Goal: Communication & Community: Answer question/provide support

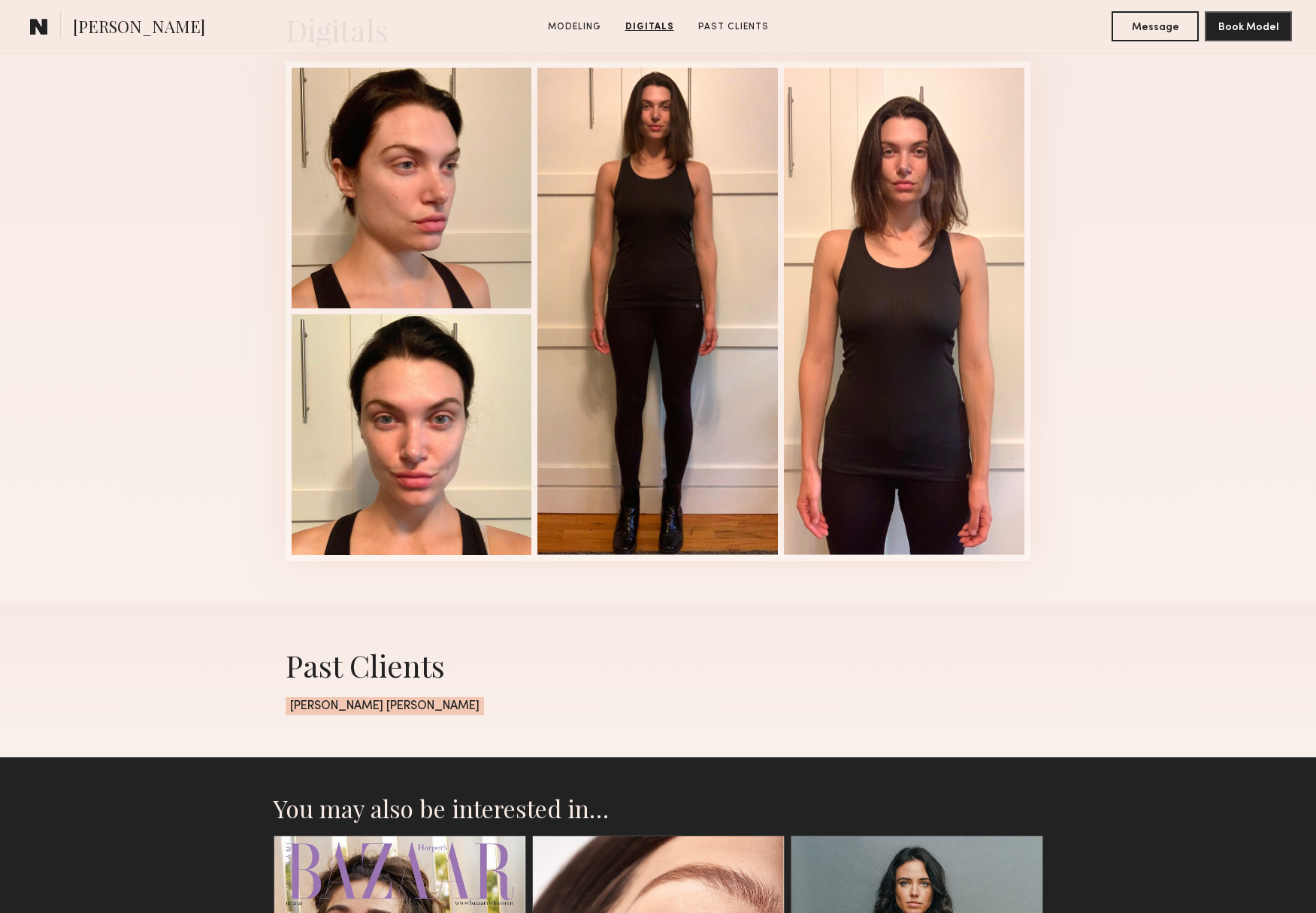
scroll to position [1545, 0]
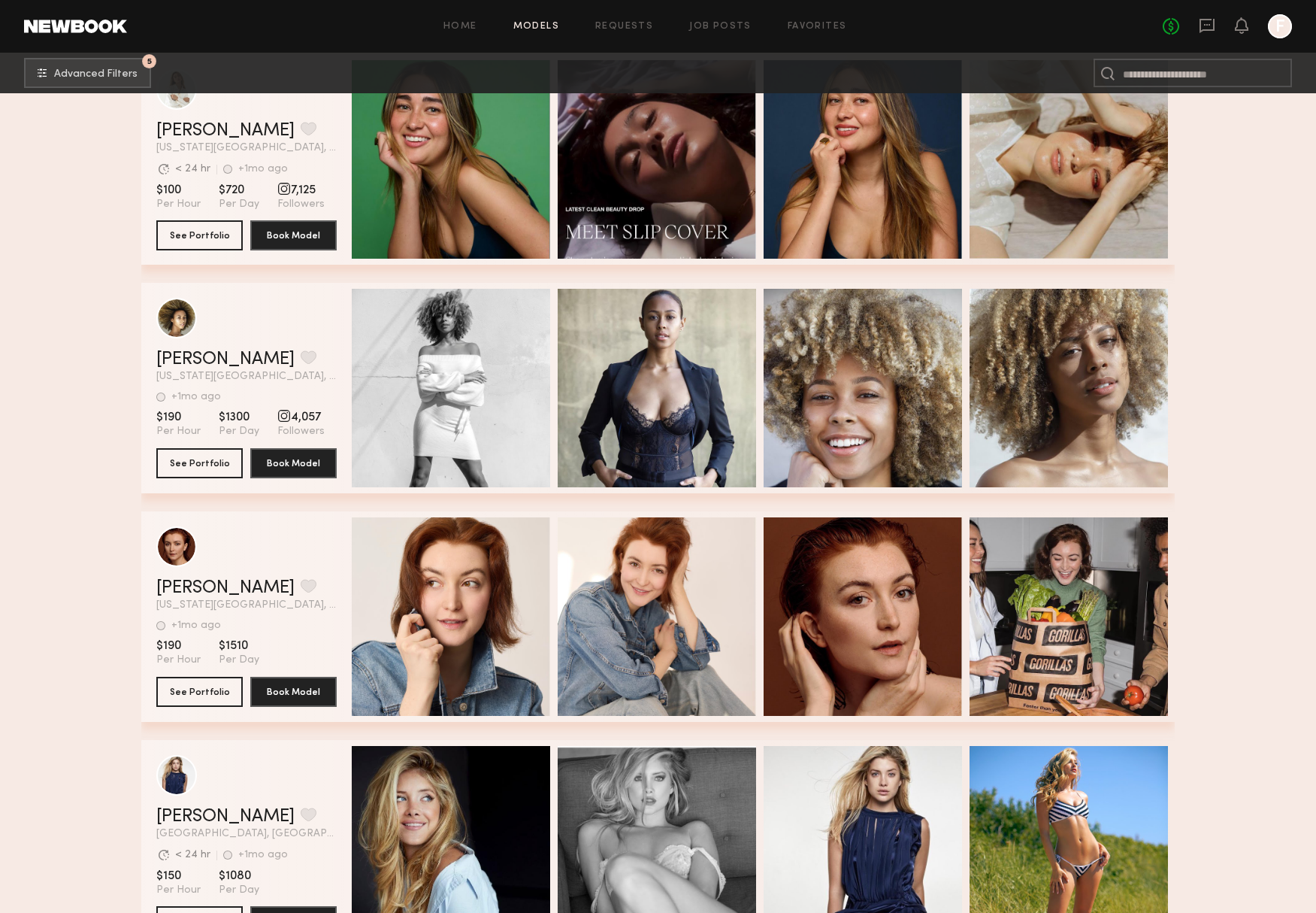
scroll to position [2079, 0]
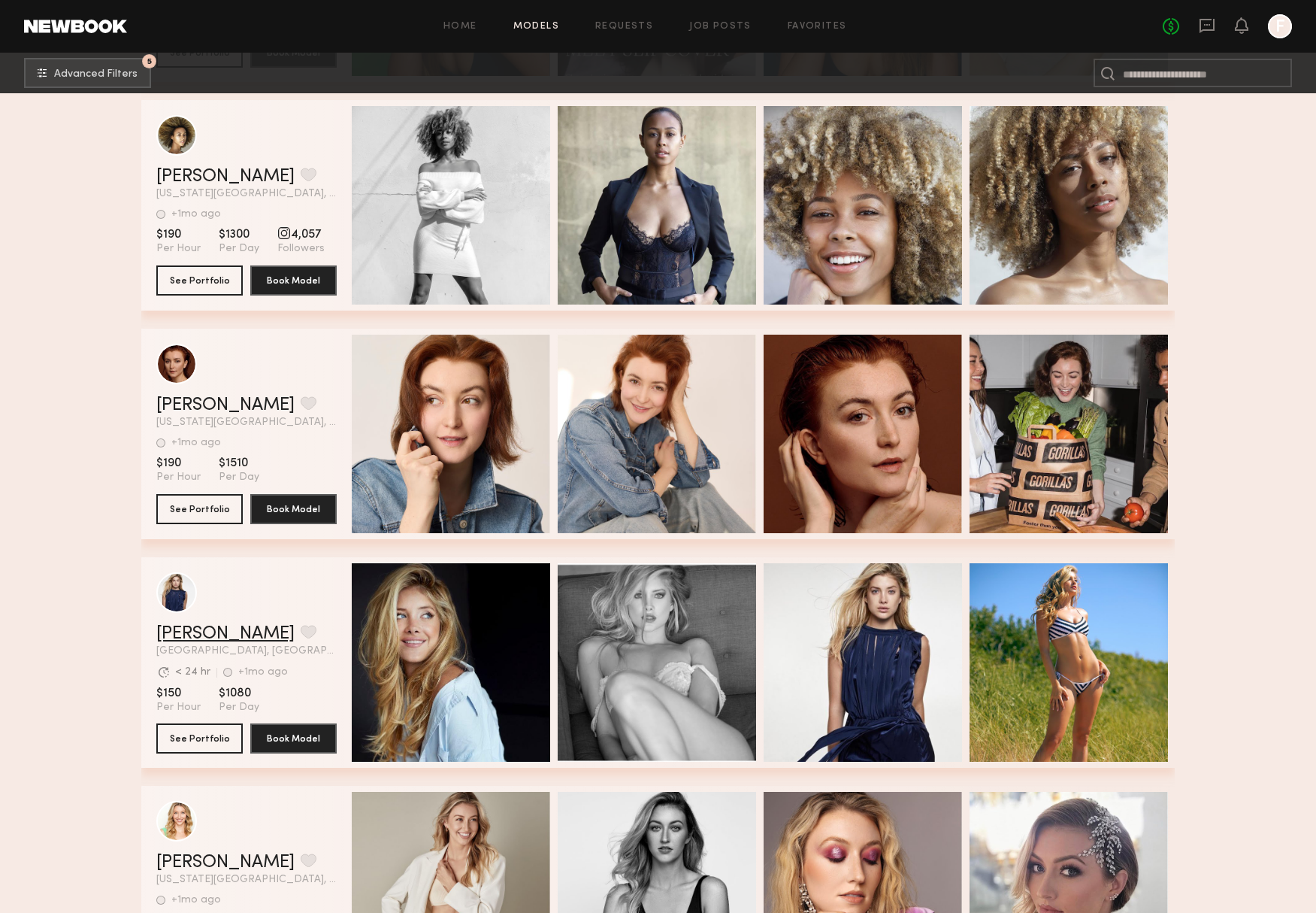
click at [195, 625] on link "[PERSON_NAME]" at bounding box center [226, 634] width 138 height 18
click at [280, 739] on button "Book Model" at bounding box center [294, 737] width 87 height 31
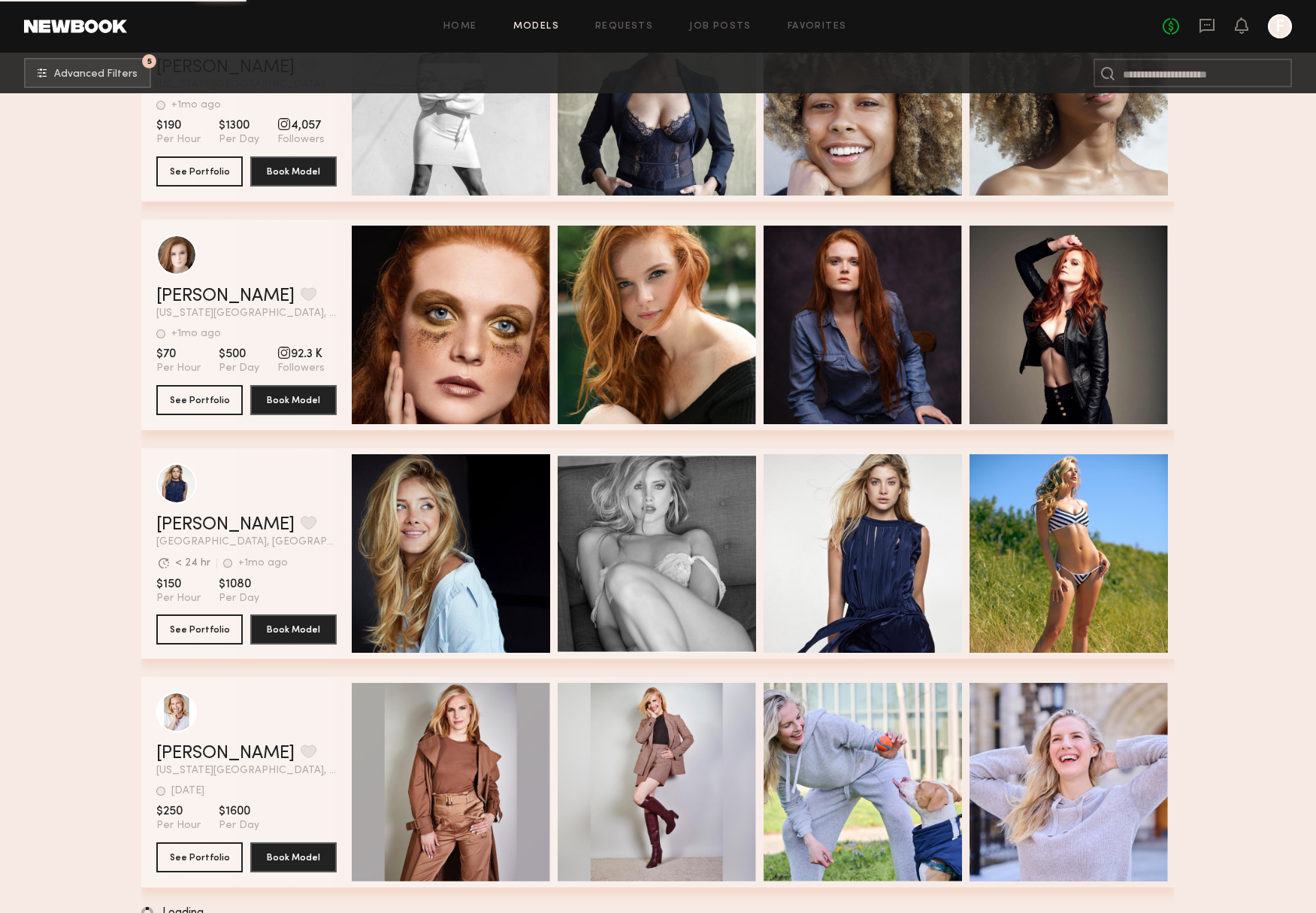
scroll to position [2194, 0]
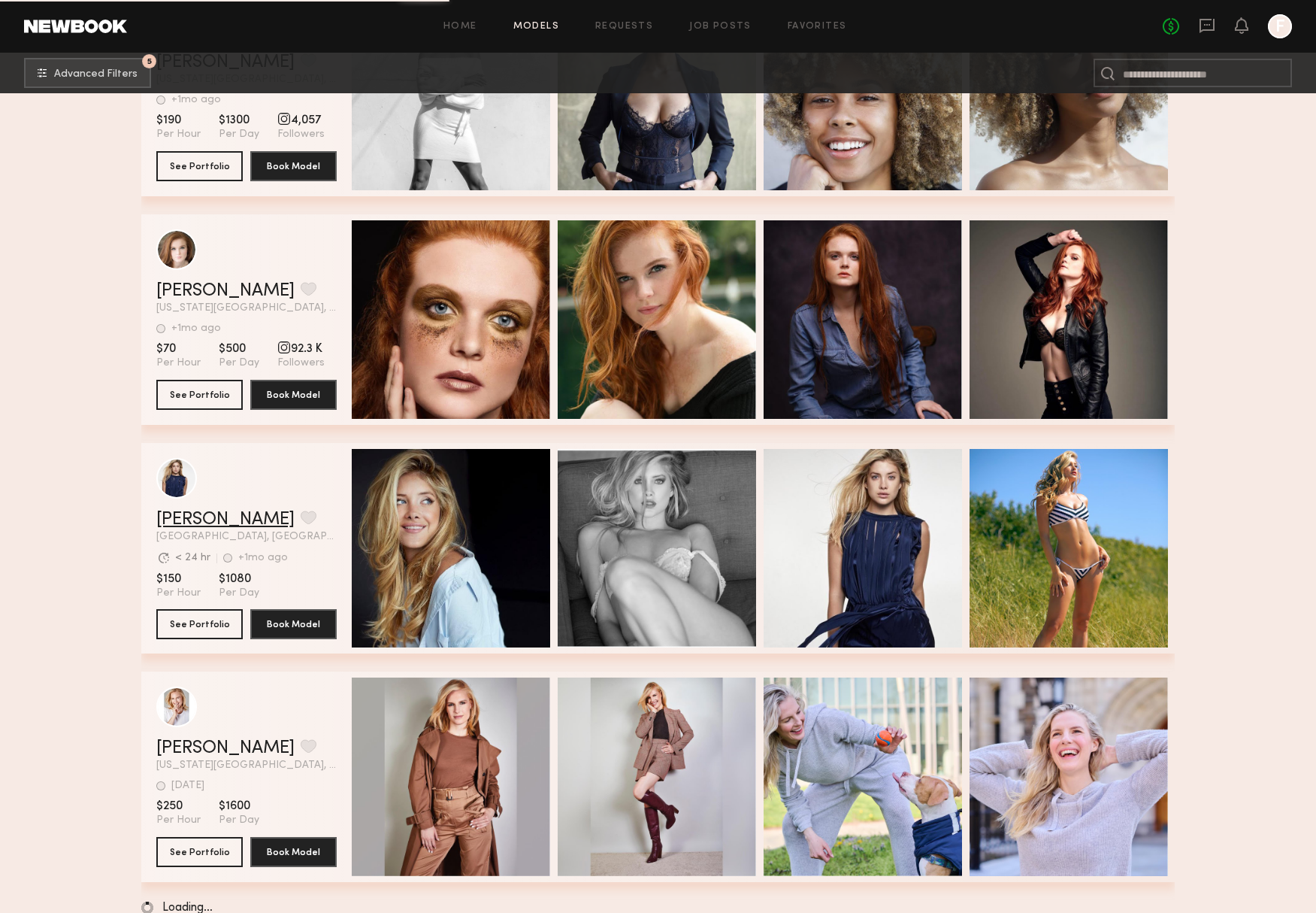
click at [204, 517] on link "[PERSON_NAME]" at bounding box center [226, 520] width 138 height 18
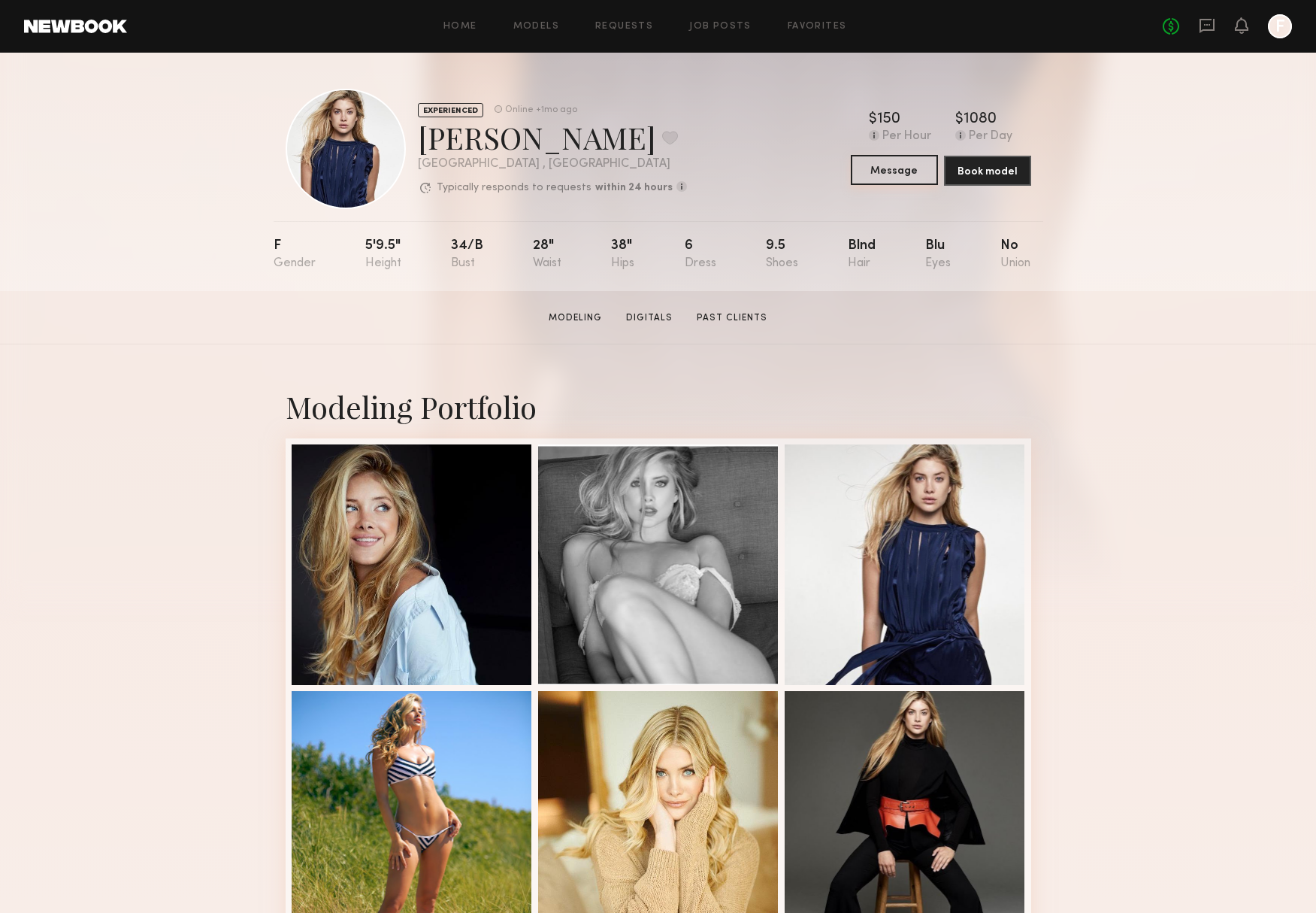
click at [877, 172] on button "Message" at bounding box center [894, 170] width 87 height 31
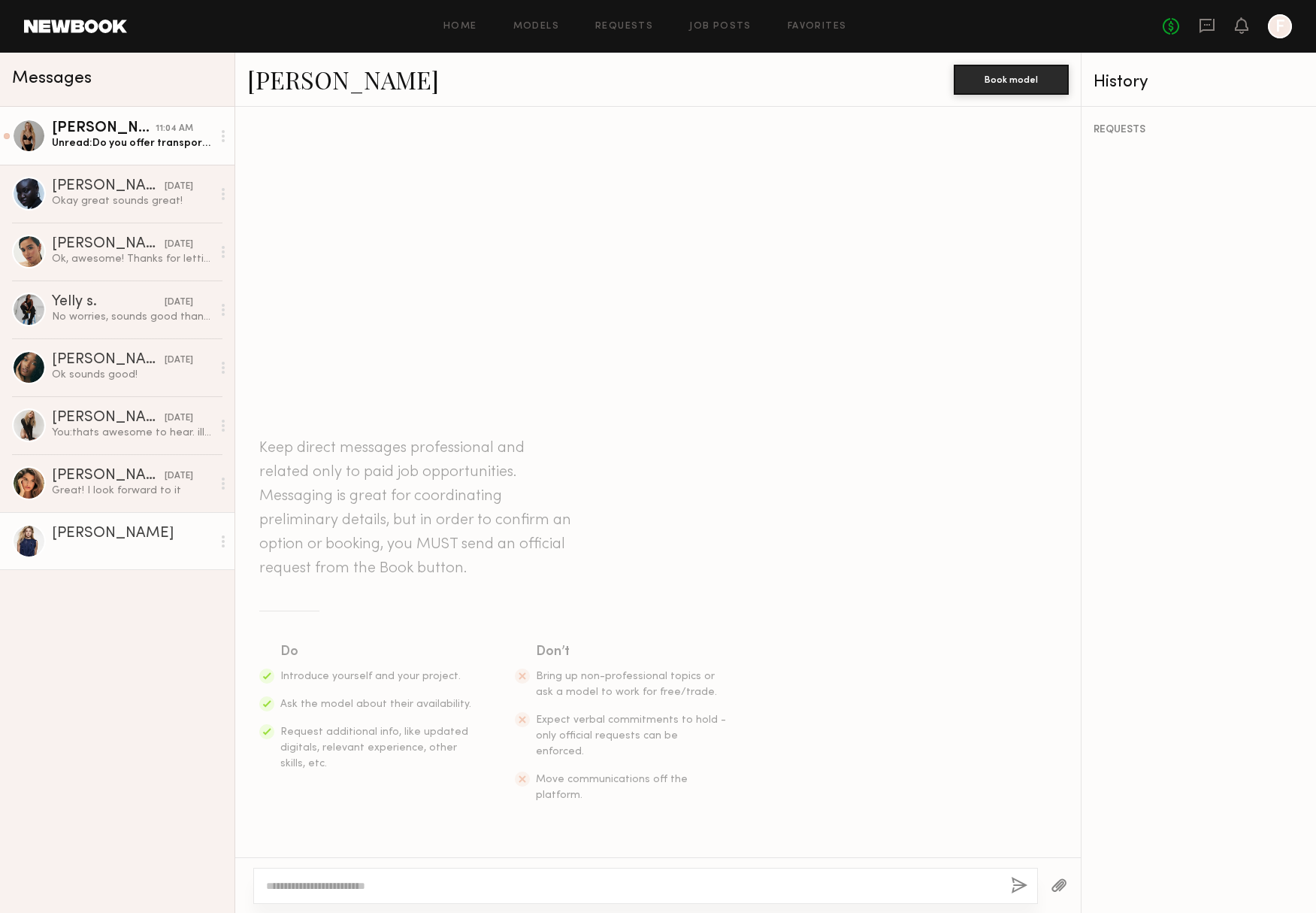
click at [104, 141] on div "Unread: Do you offer transportation from Manhattan? What is the daily rate?" at bounding box center [132, 143] width 160 height 14
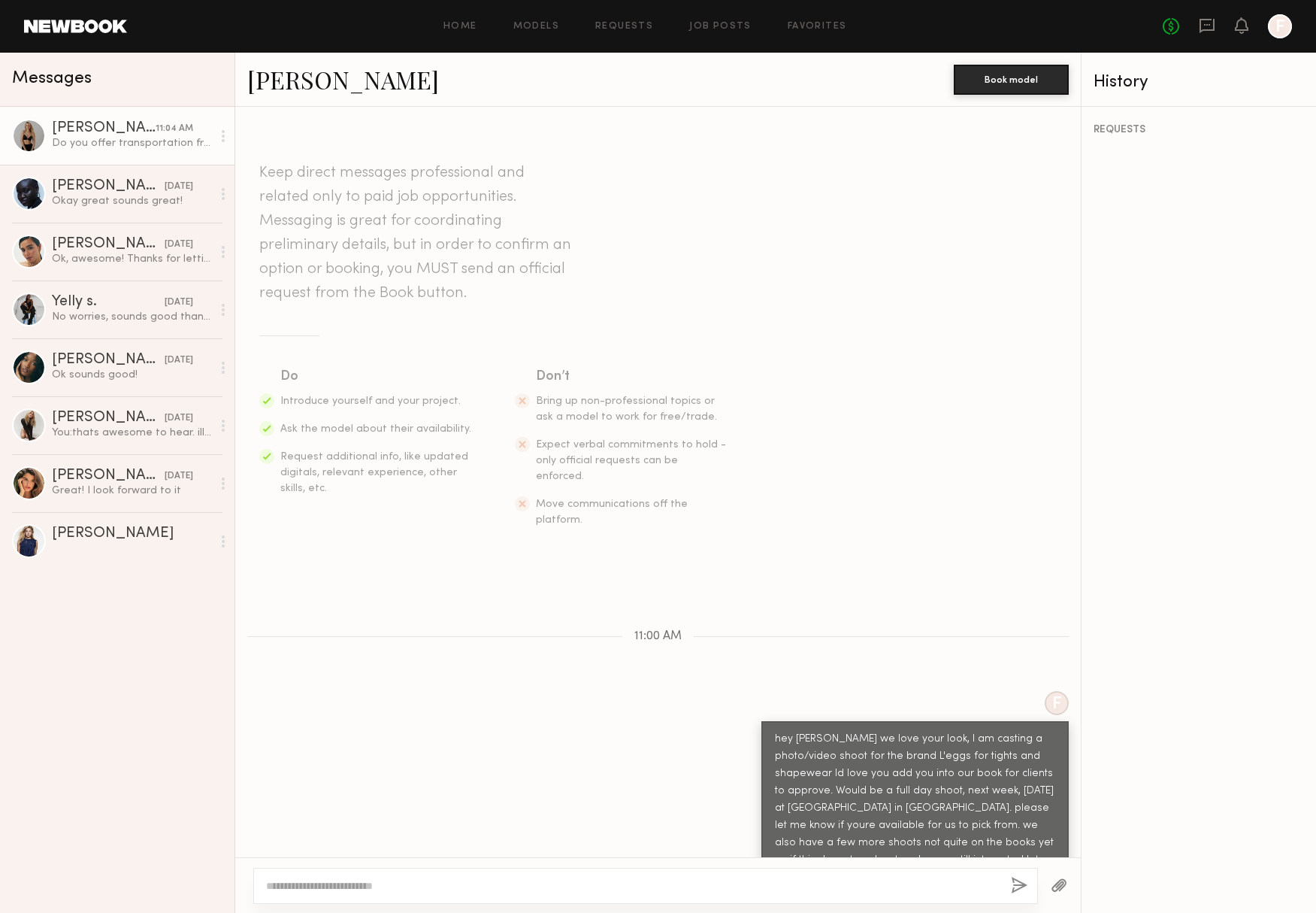
scroll to position [193, 0]
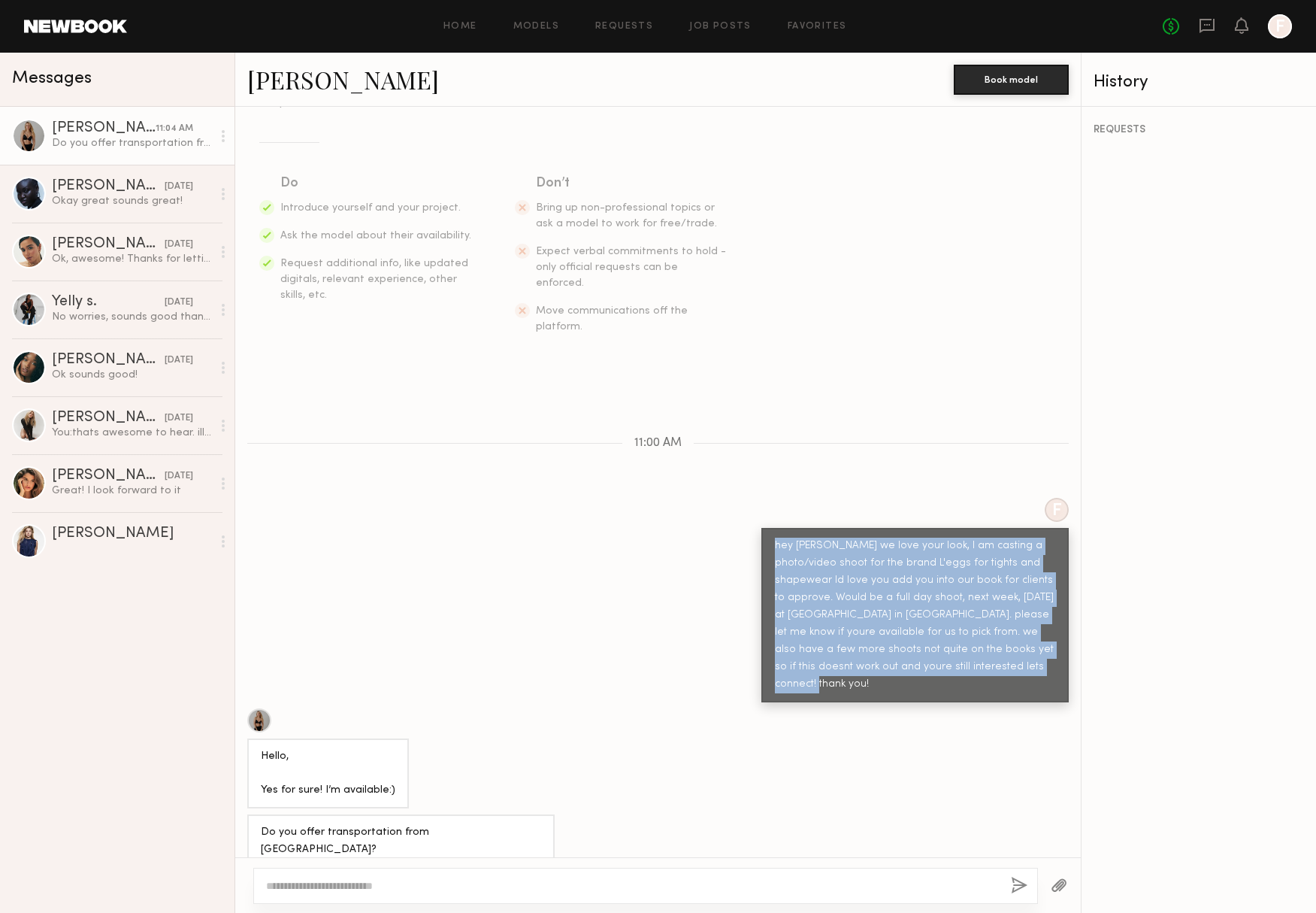
drag, startPoint x: 938, startPoint y: 644, endPoint x: 765, endPoint y: 512, distance: 217.6
click at [765, 527] on div "hey [PERSON_NAME] we love your look, I am casting a photo/video shoot for the b…" at bounding box center [915, 614] width 308 height 175
copy div "hey [PERSON_NAME] we love your look, I am casting a photo/video shoot for the b…"
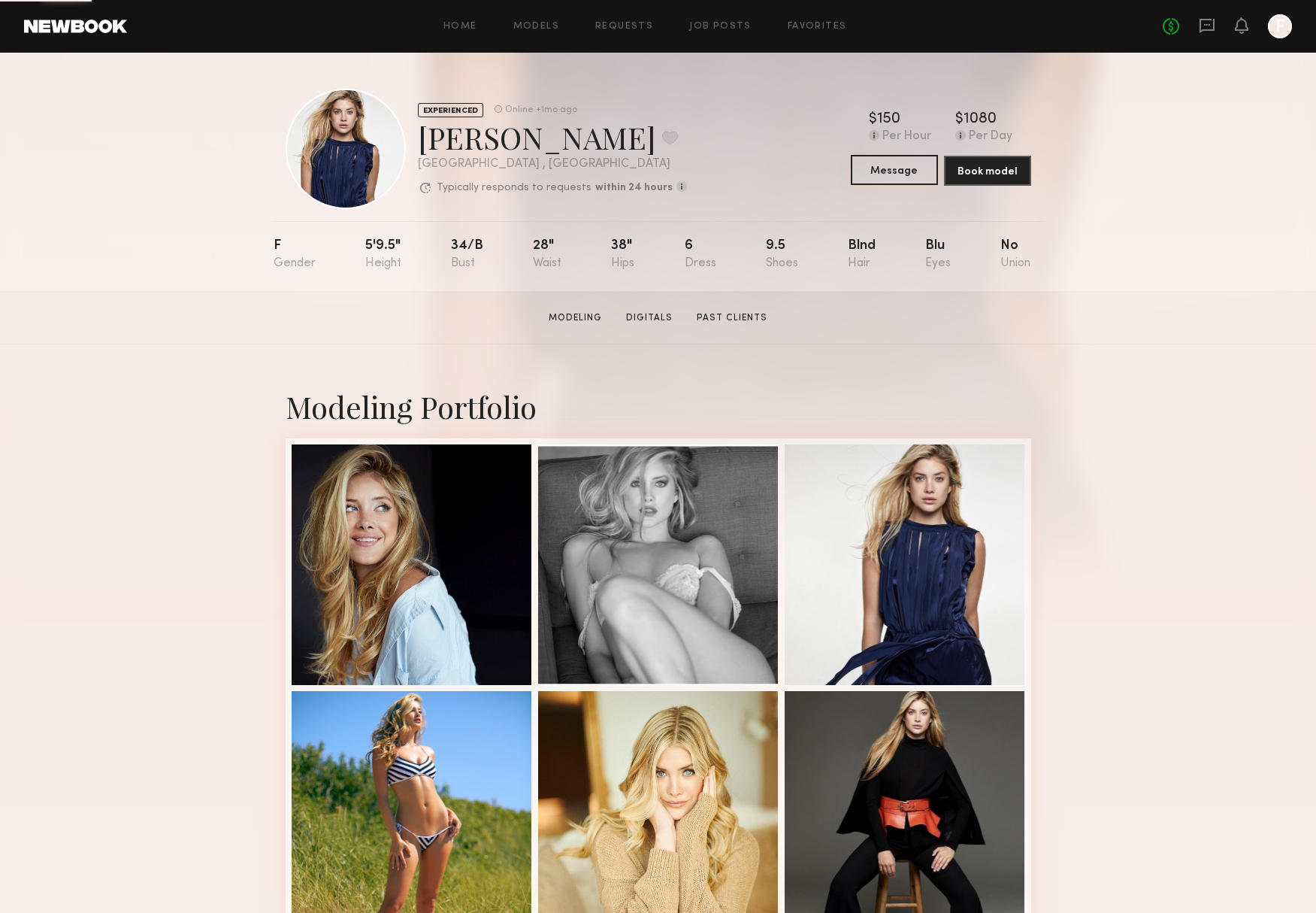
click at [888, 170] on button "Message" at bounding box center [894, 170] width 87 height 31
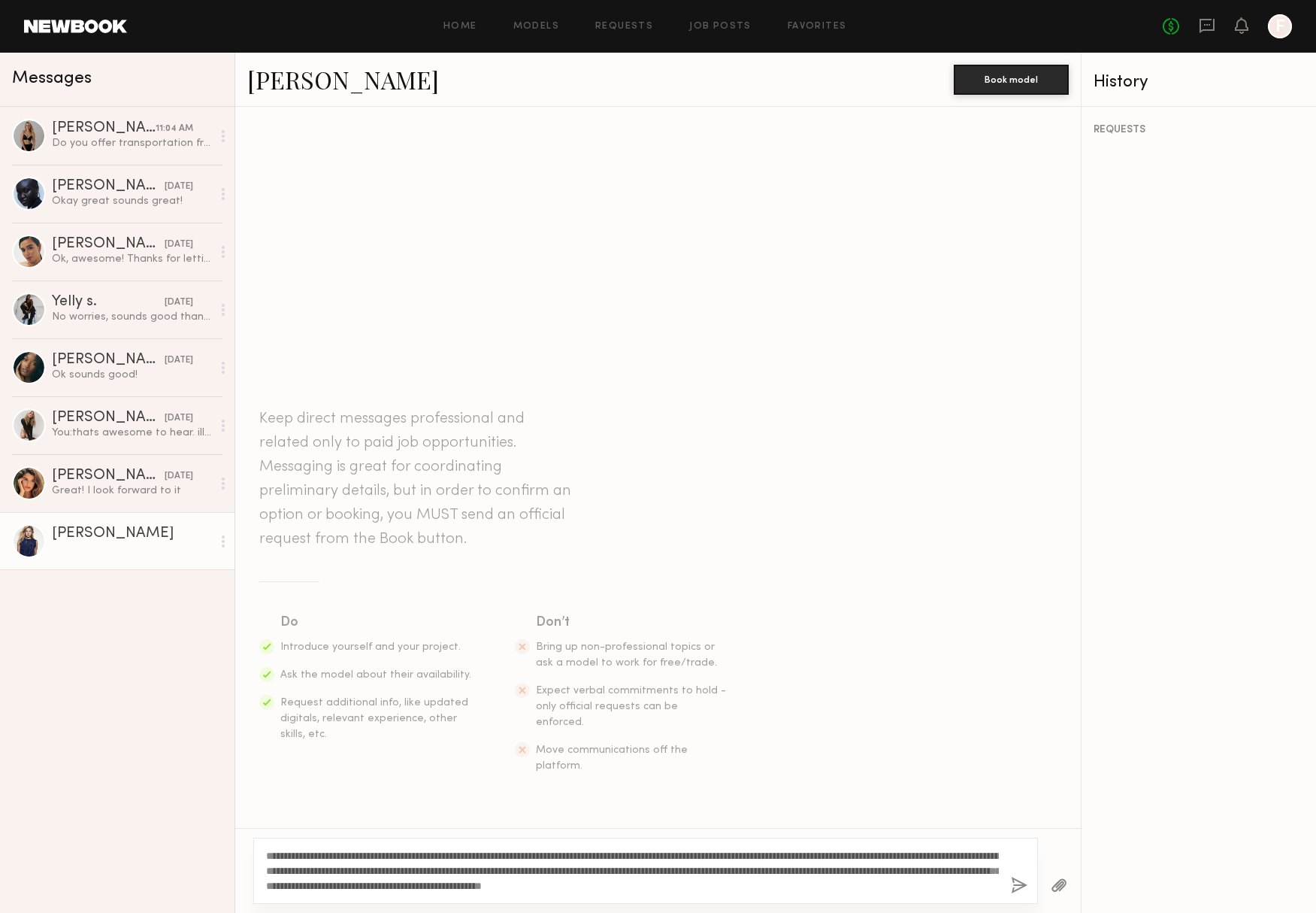
click at [309, 855] on textarea "**********" at bounding box center [632, 871] width 732 height 45
type textarea "**********"
click at [1012, 884] on button "button" at bounding box center [1019, 885] width 17 height 19
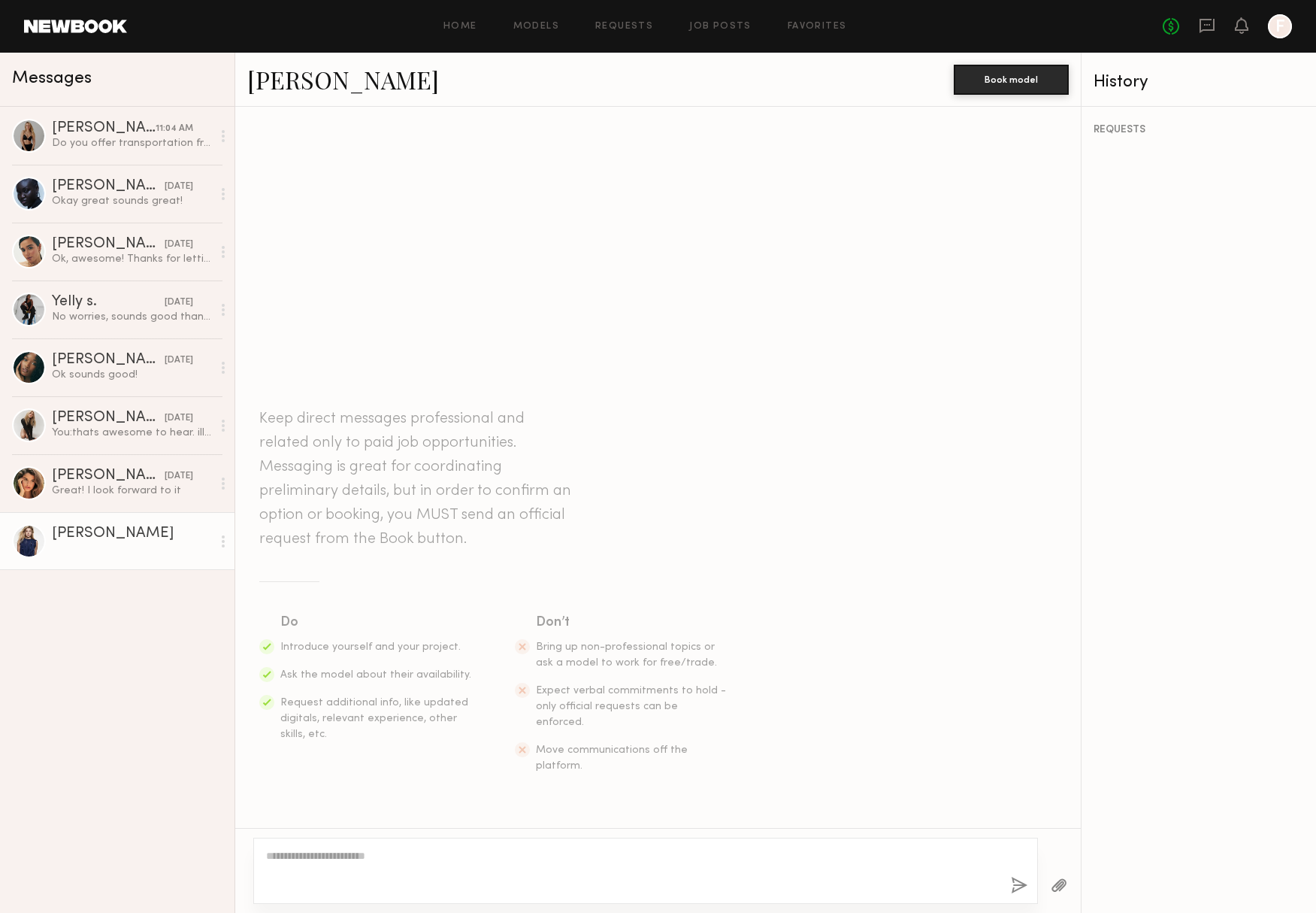
scroll to position [10, 0]
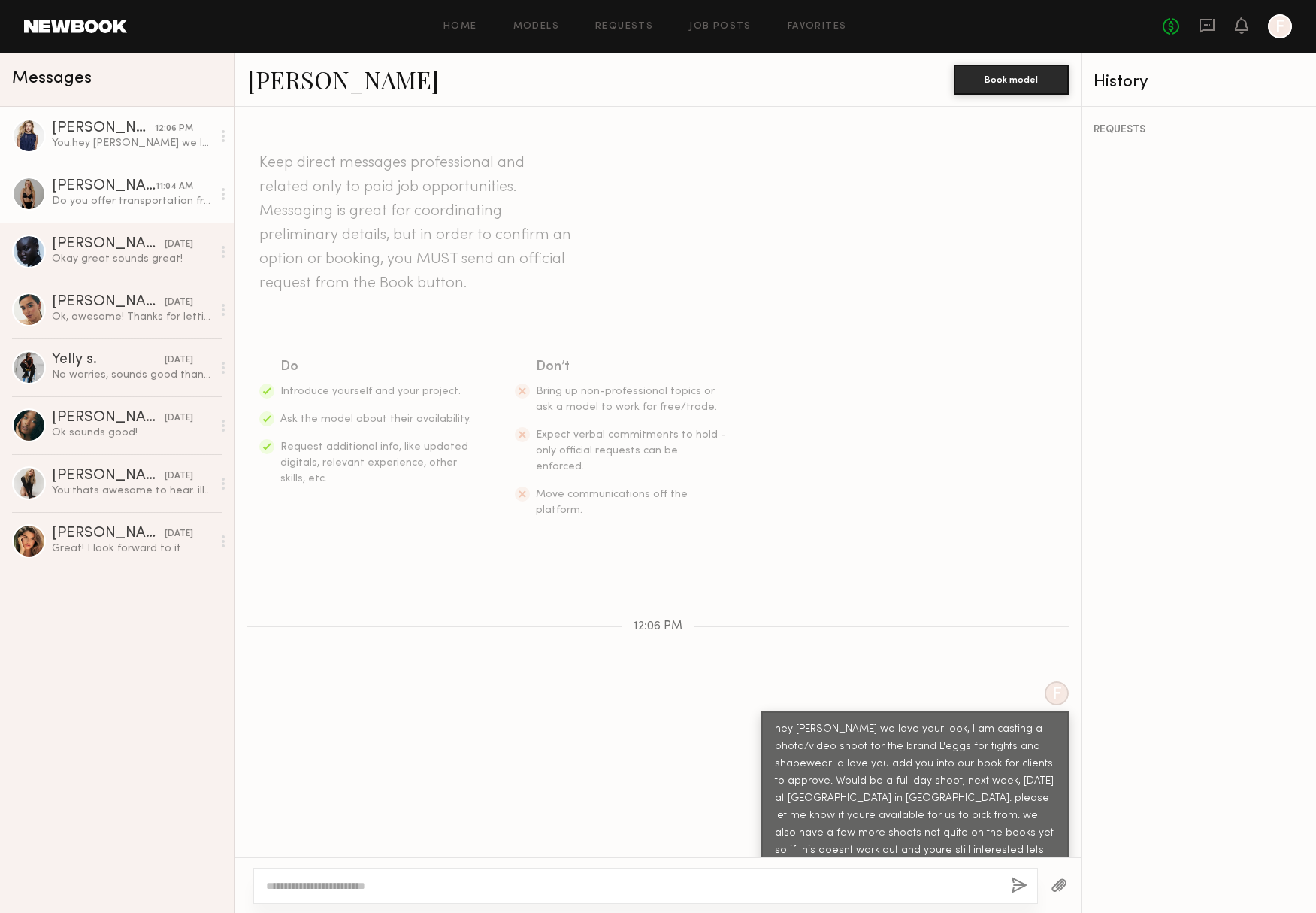
click at [71, 182] on div "Karolina N." at bounding box center [104, 185] width 104 height 15
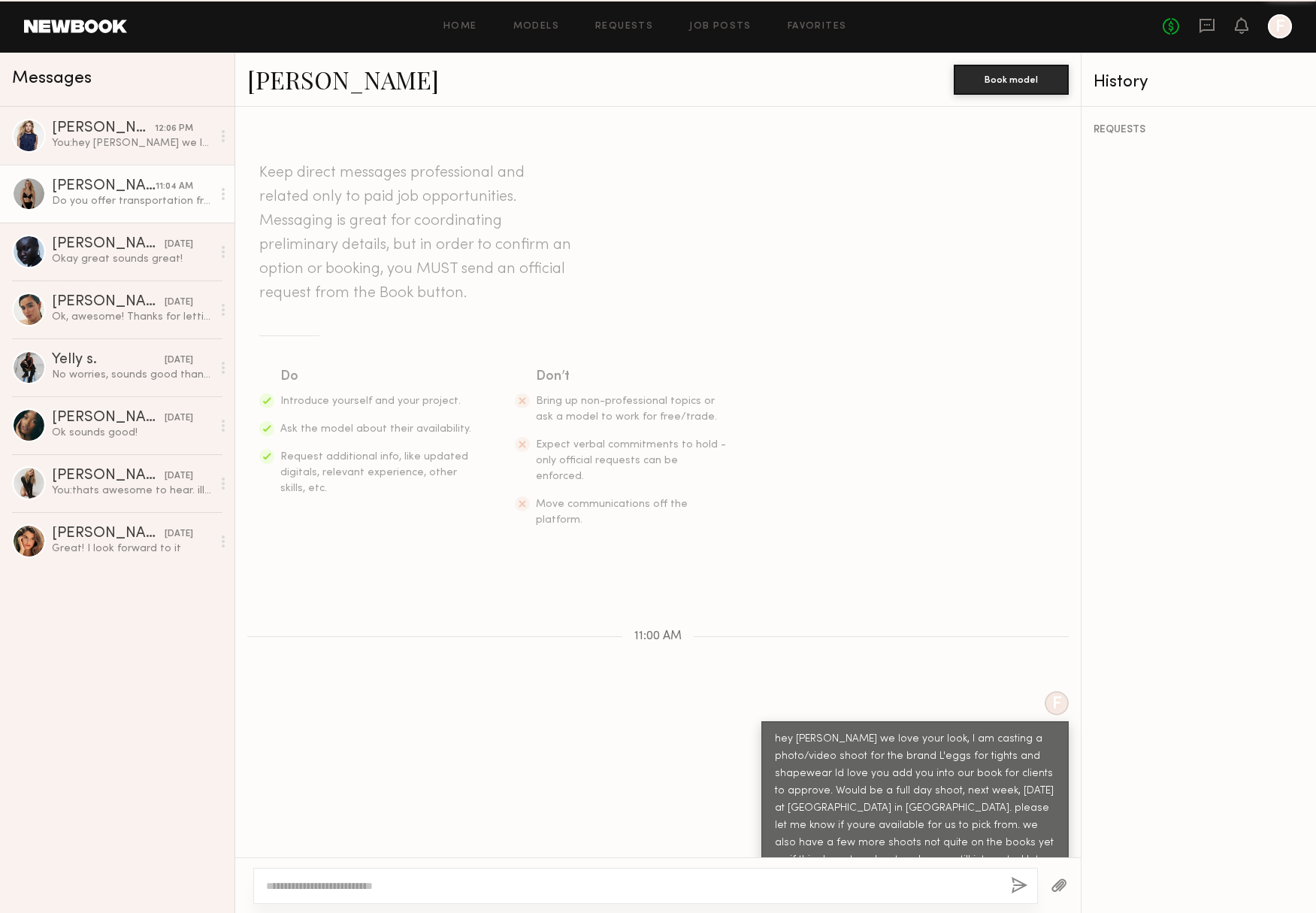
scroll to position [193, 0]
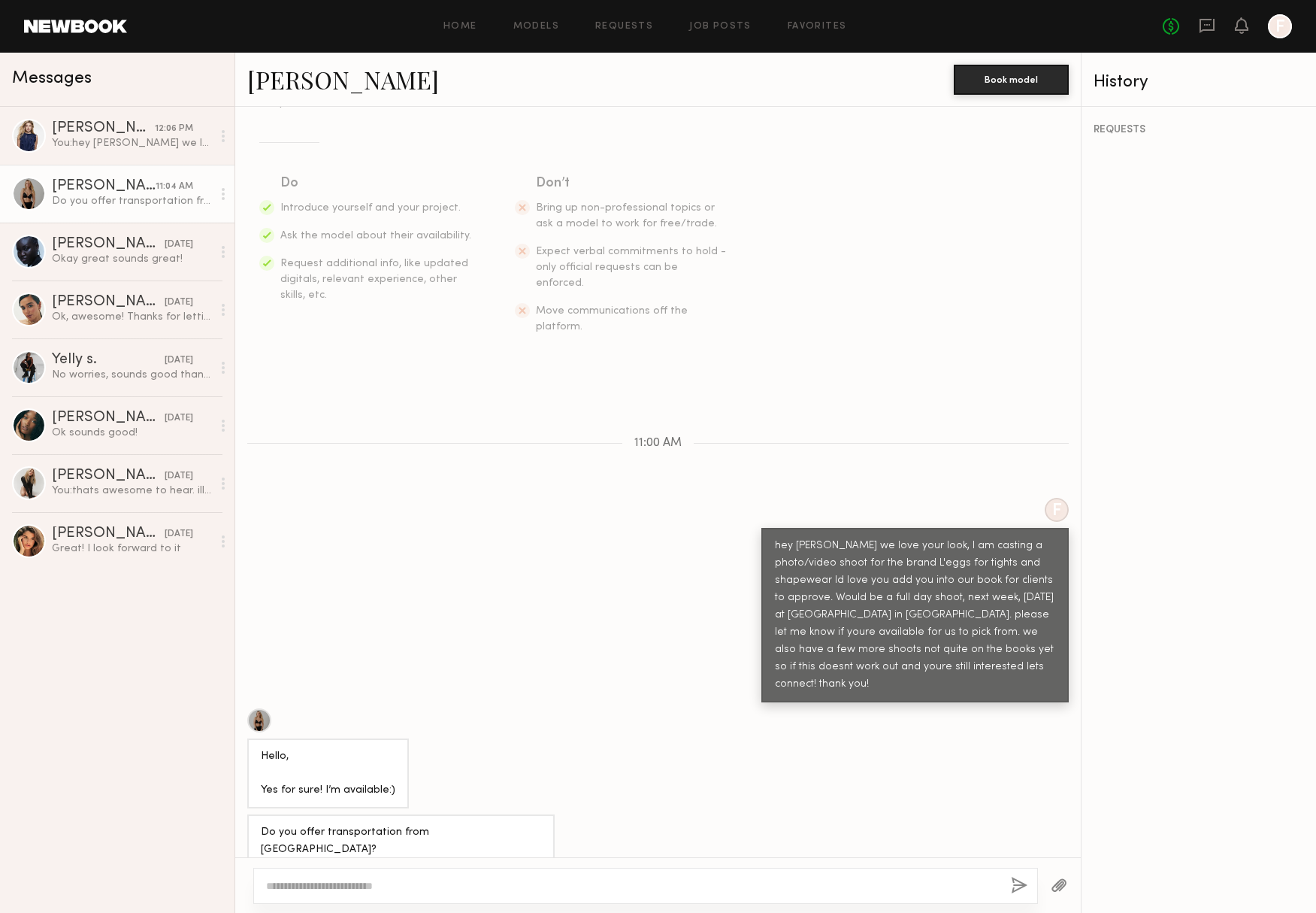
click at [408, 878] on textarea at bounding box center [632, 885] width 732 height 15
click at [391, 878] on textarea at bounding box center [632, 885] width 732 height 15
click at [603, 882] on textarea "**********" at bounding box center [632, 885] width 732 height 15
click at [774, 878] on textarea "**********" at bounding box center [632, 885] width 732 height 15
drag, startPoint x: 701, startPoint y: 887, endPoint x: 875, endPoint y: 885, distance: 174.0
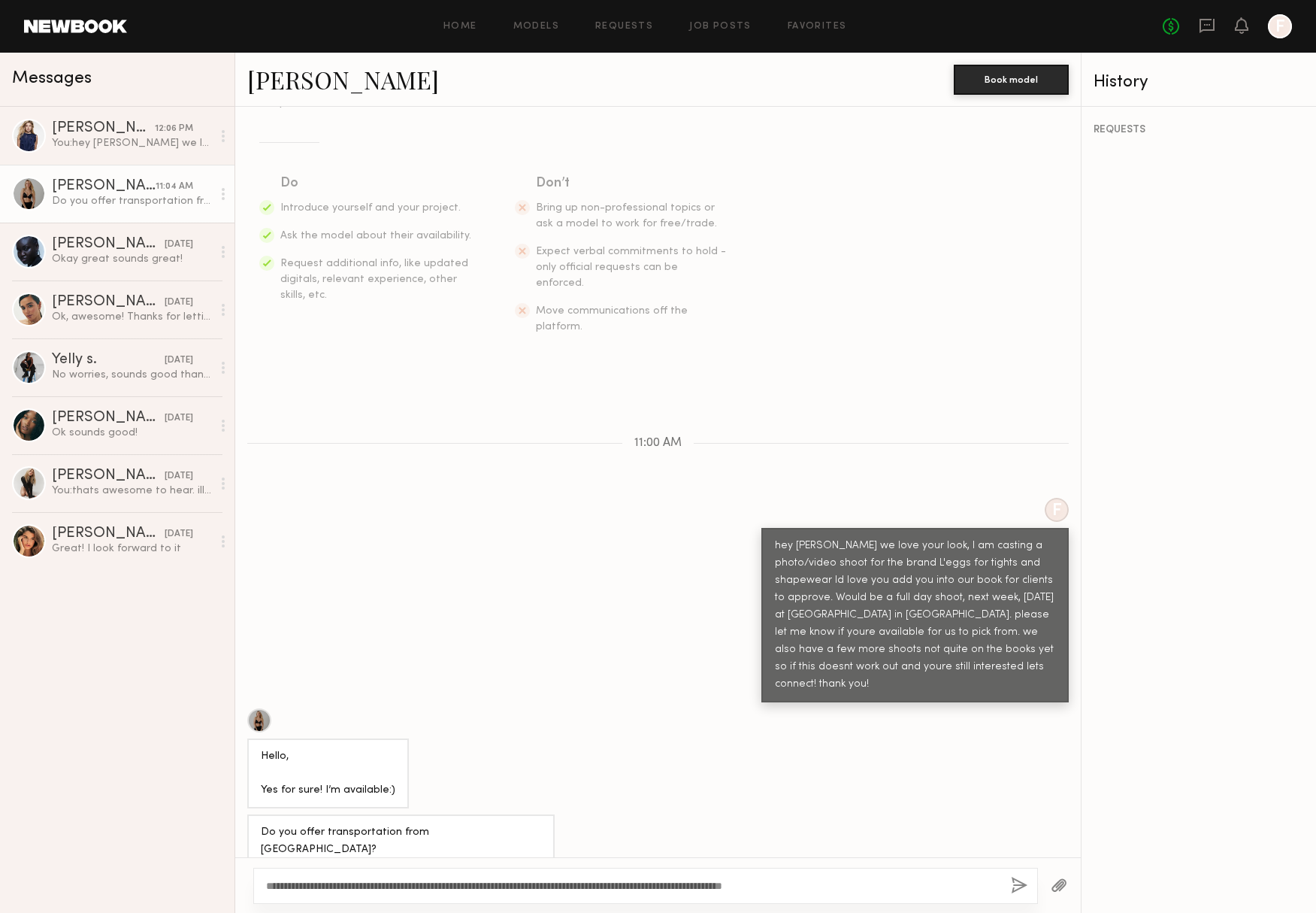
click at [875, 885] on textarea "**********" at bounding box center [632, 885] width 732 height 15
drag, startPoint x: 275, startPoint y: 883, endPoint x: 264, endPoint y: 883, distance: 11.0
click at [264, 883] on div "**********" at bounding box center [646, 885] width 785 height 36
drag, startPoint x: 700, startPoint y: 904, endPoint x: 708, endPoint y: 888, distance: 17.9
click at [700, 902] on div "**********" at bounding box center [658, 884] width 846 height 55
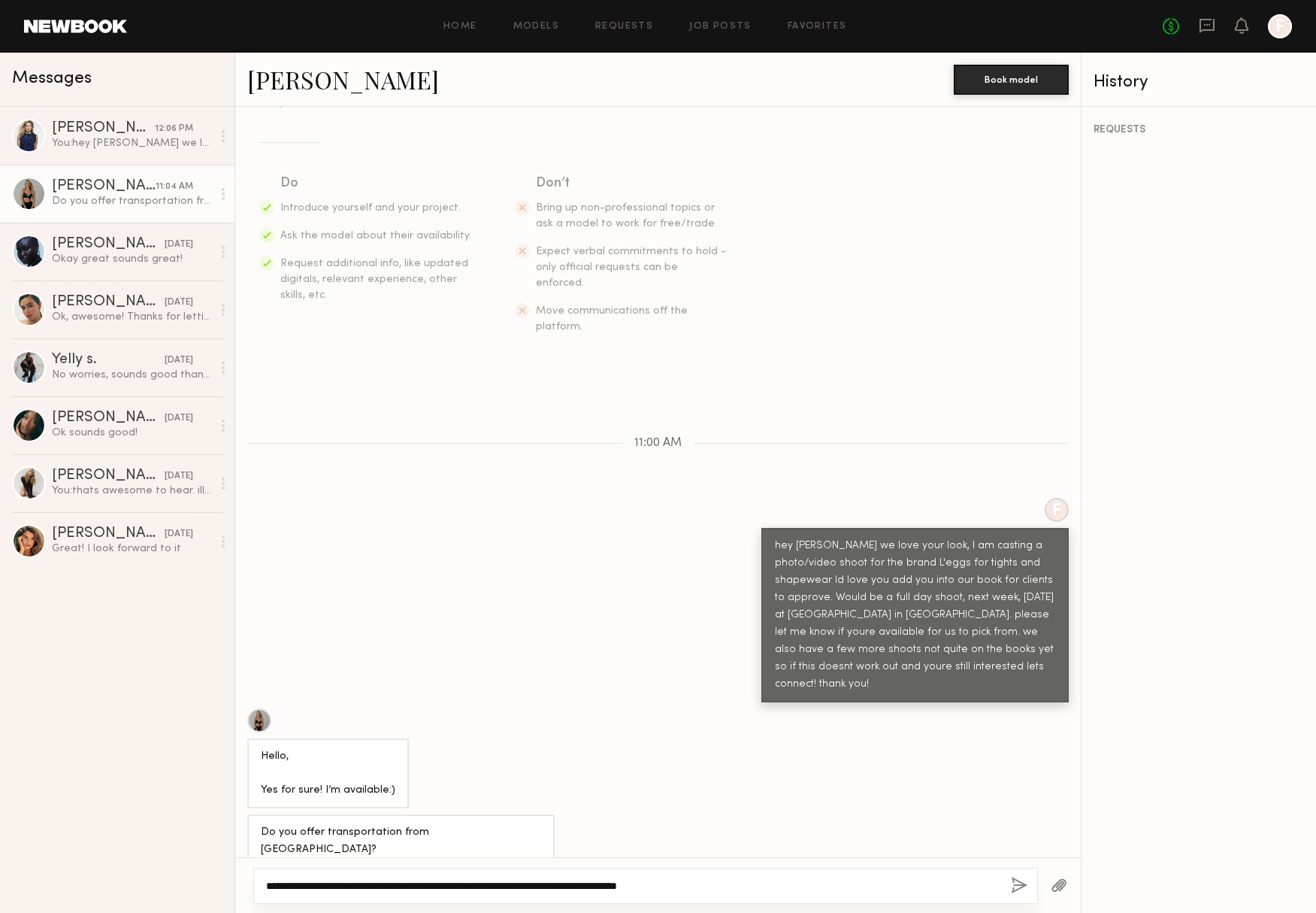
click at [708, 888] on textarea "**********" at bounding box center [632, 885] width 732 height 15
type textarea "**********"
click at [1020, 885] on button "button" at bounding box center [1019, 885] width 17 height 19
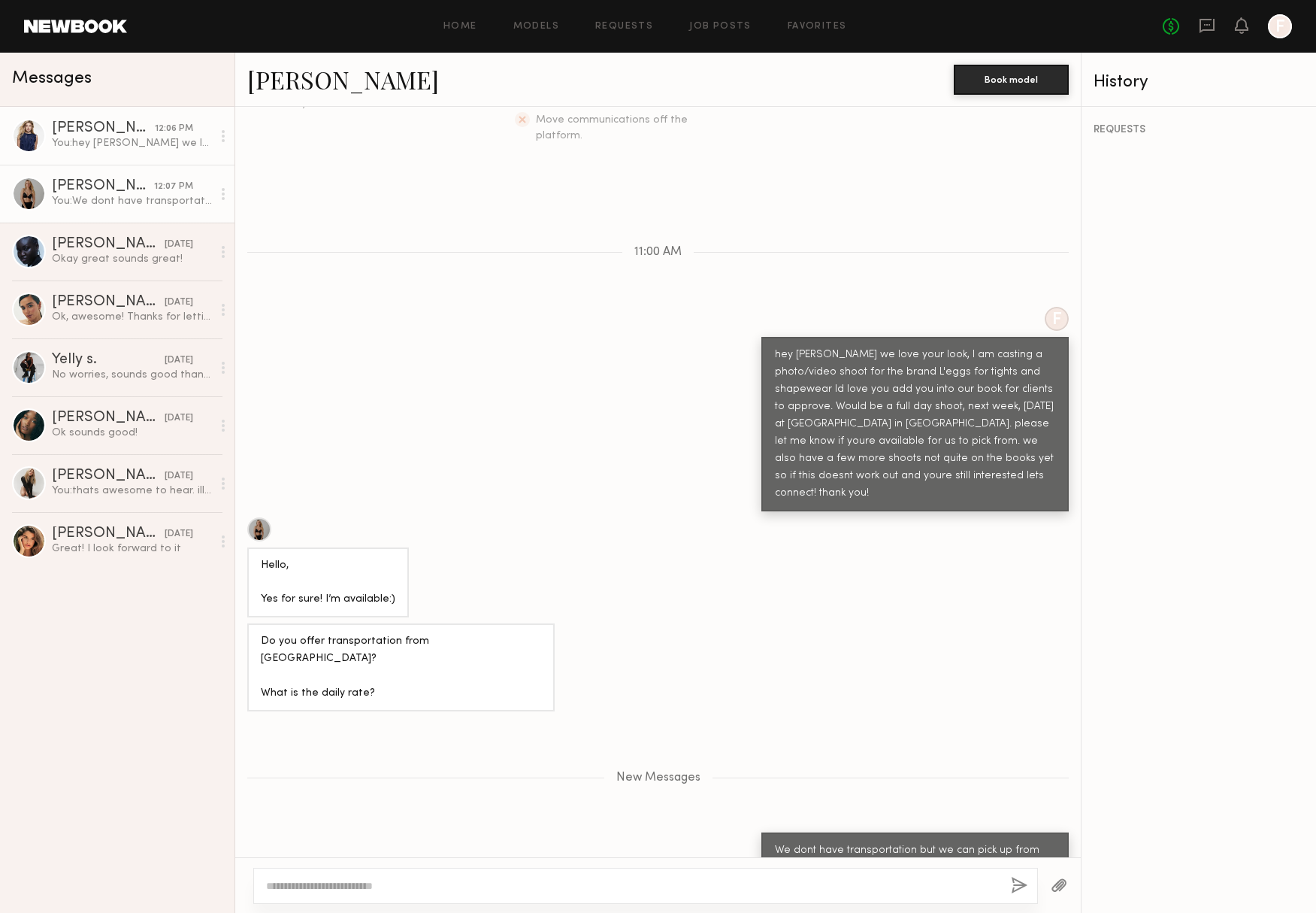
click at [98, 144] on div "You: hey Kelsey we love your look, I am casting a photo/video shoot for the bra…" at bounding box center [132, 143] width 160 height 14
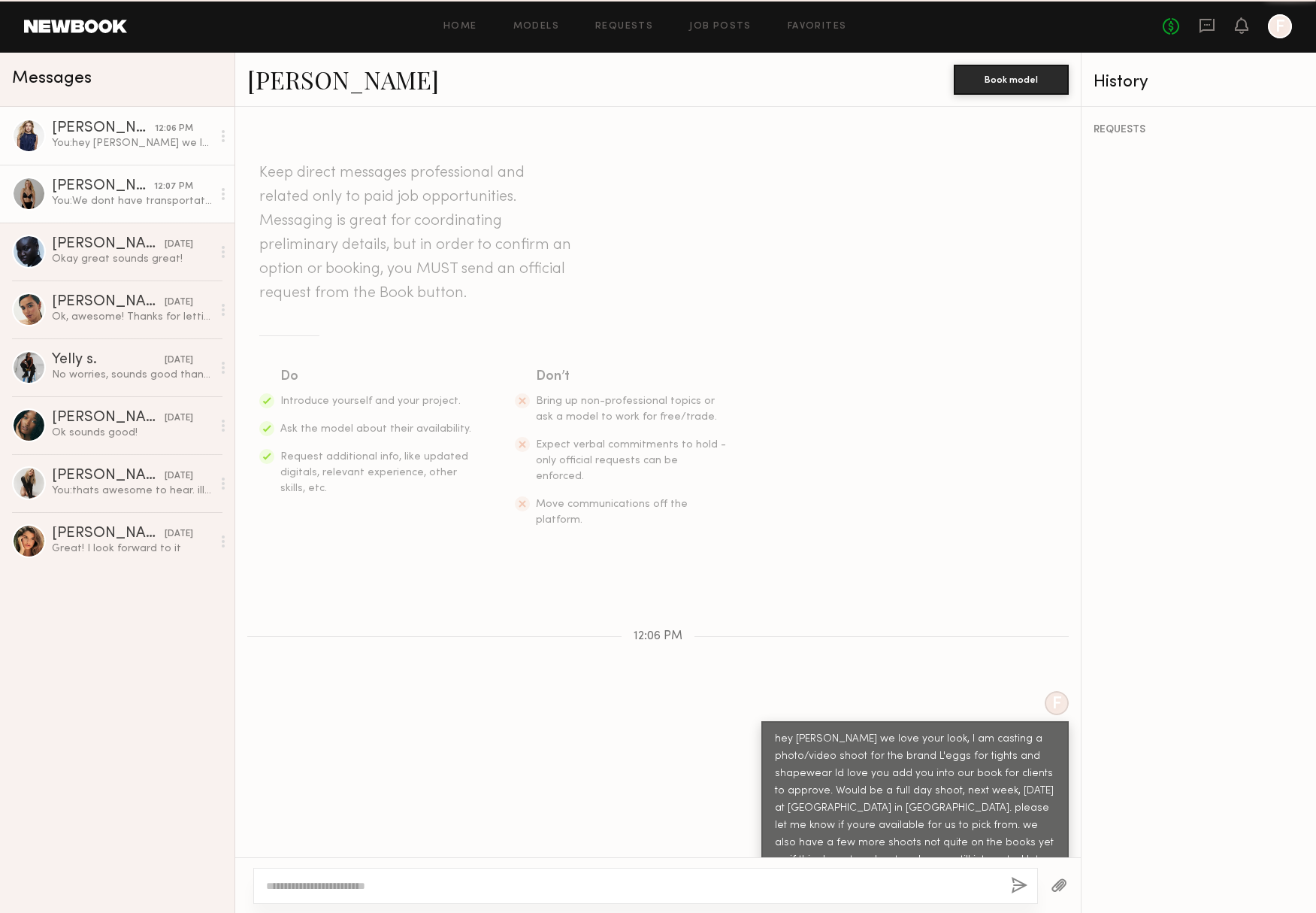
scroll to position [10, 0]
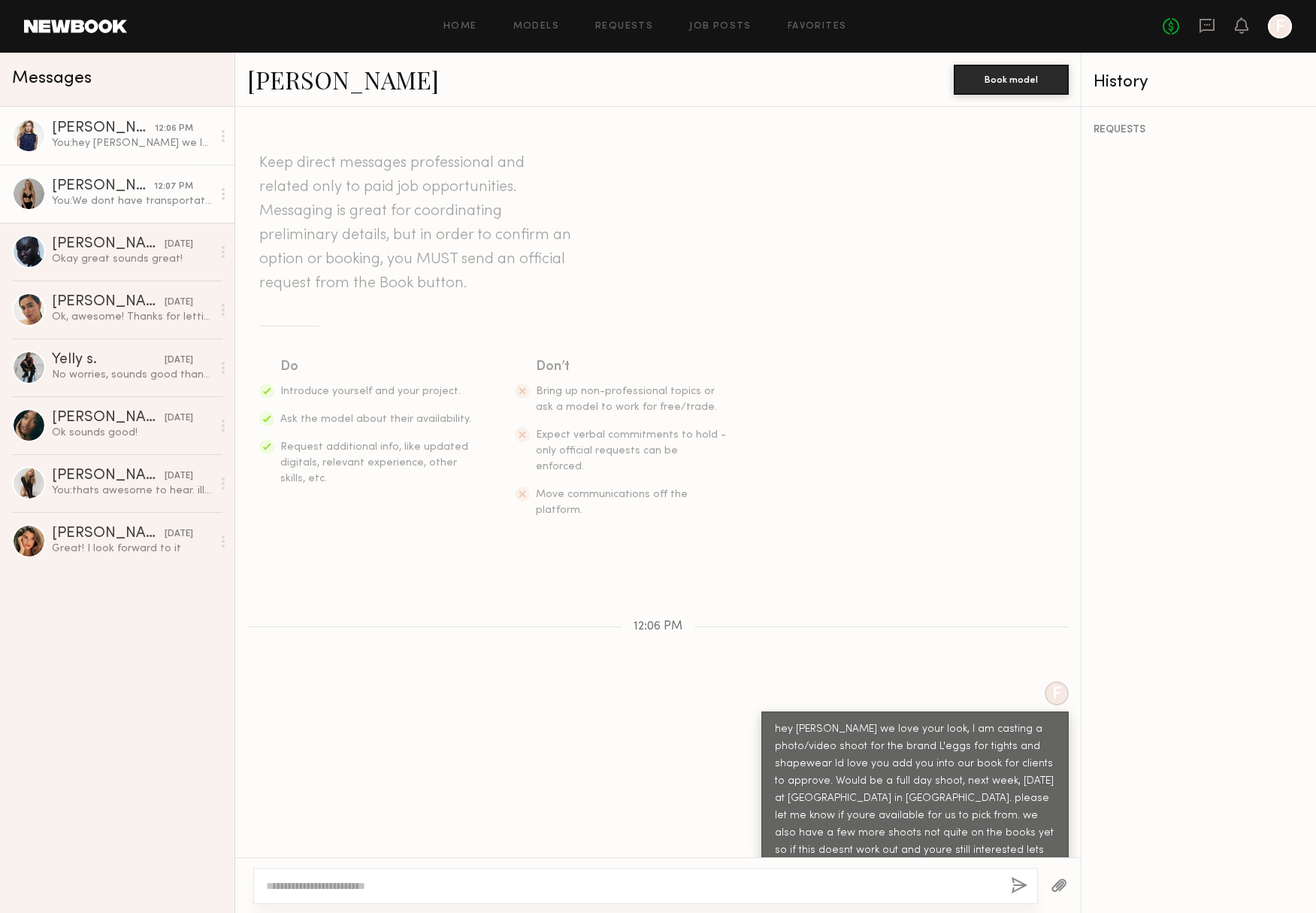
click at [27, 192] on div at bounding box center [29, 193] width 34 height 34
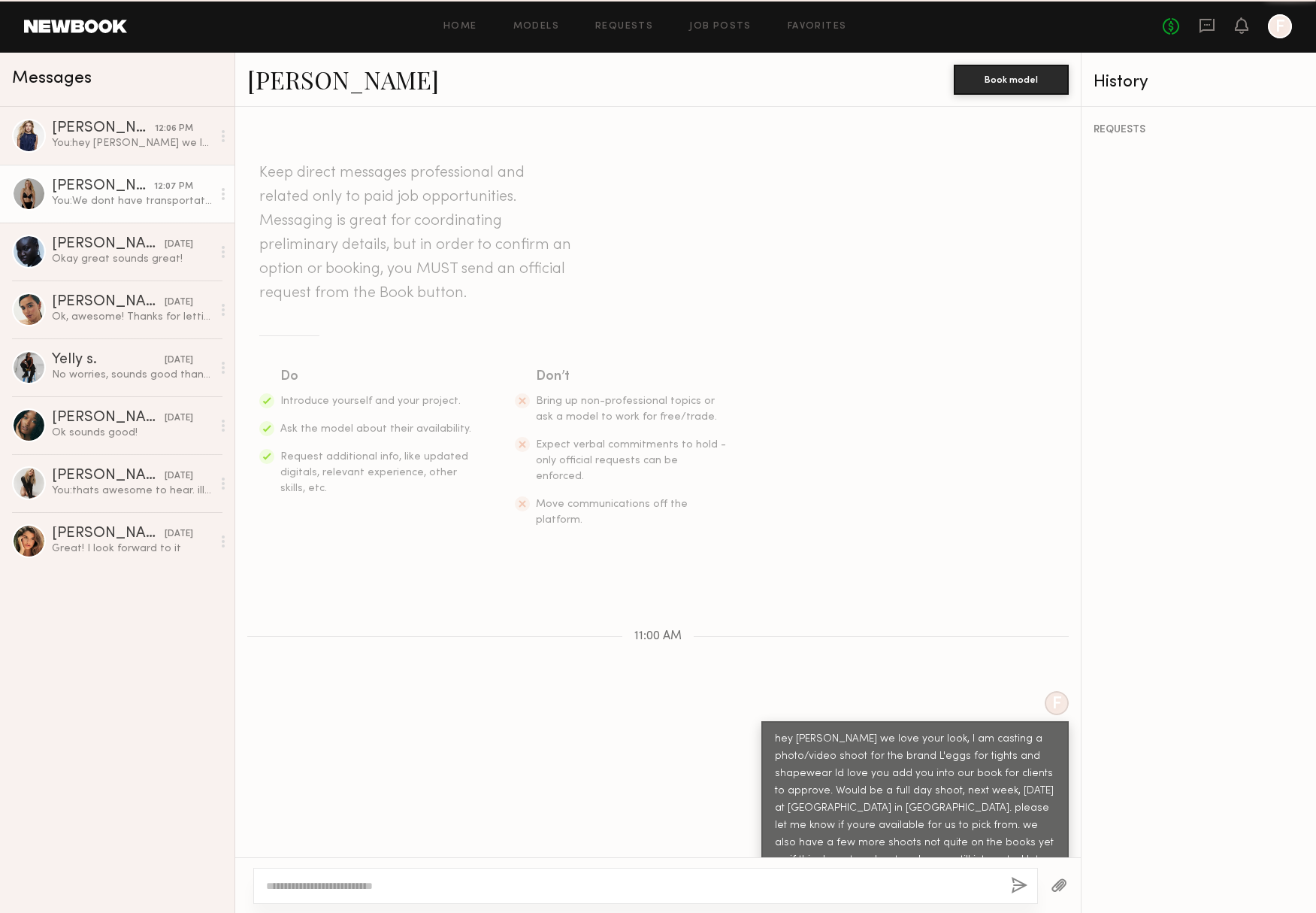
scroll to position [414, 0]
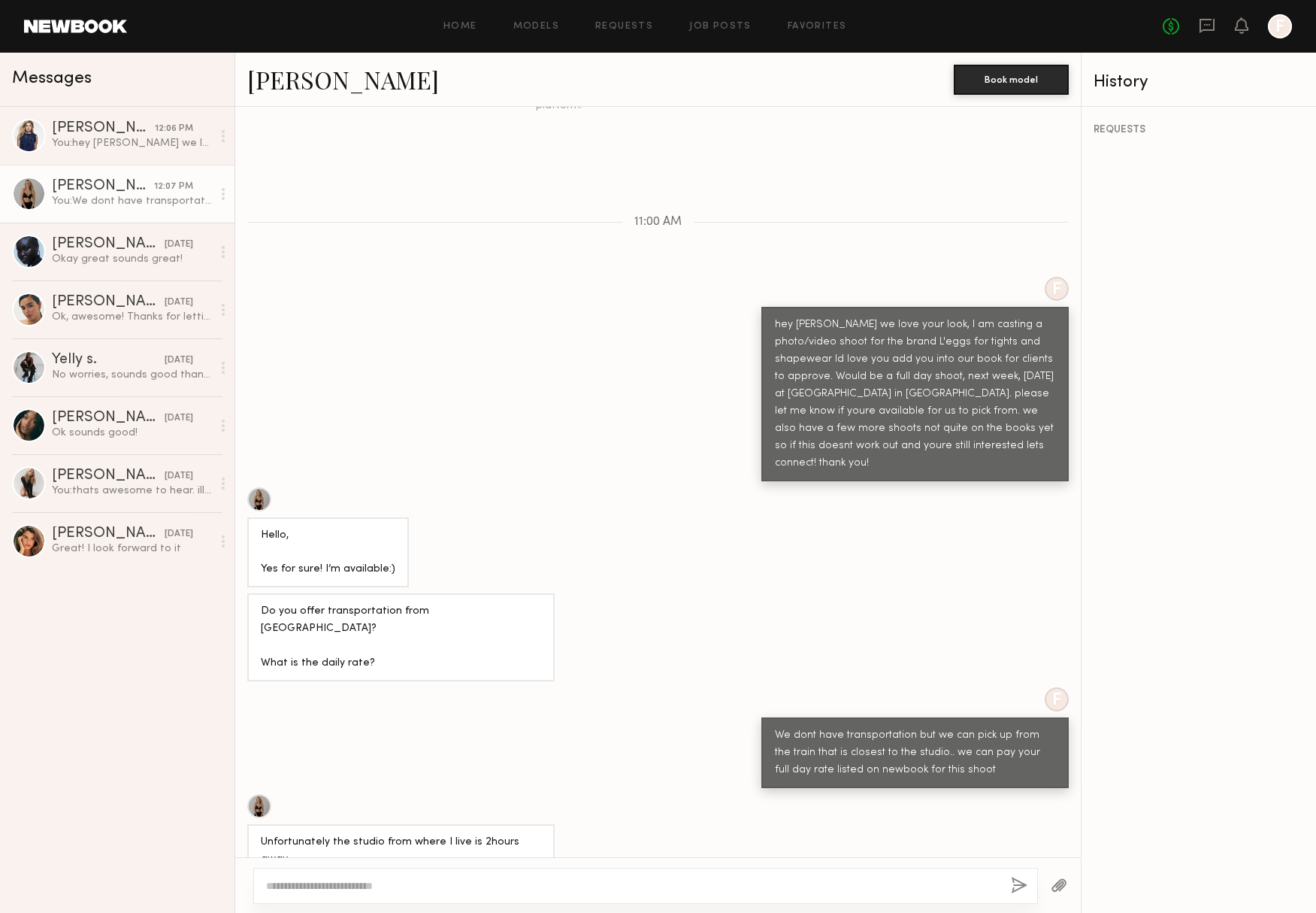
click at [270, 80] on link "[PERSON_NAME]" at bounding box center [343, 79] width 191 height 33
click at [37, 132] on div at bounding box center [29, 135] width 34 height 34
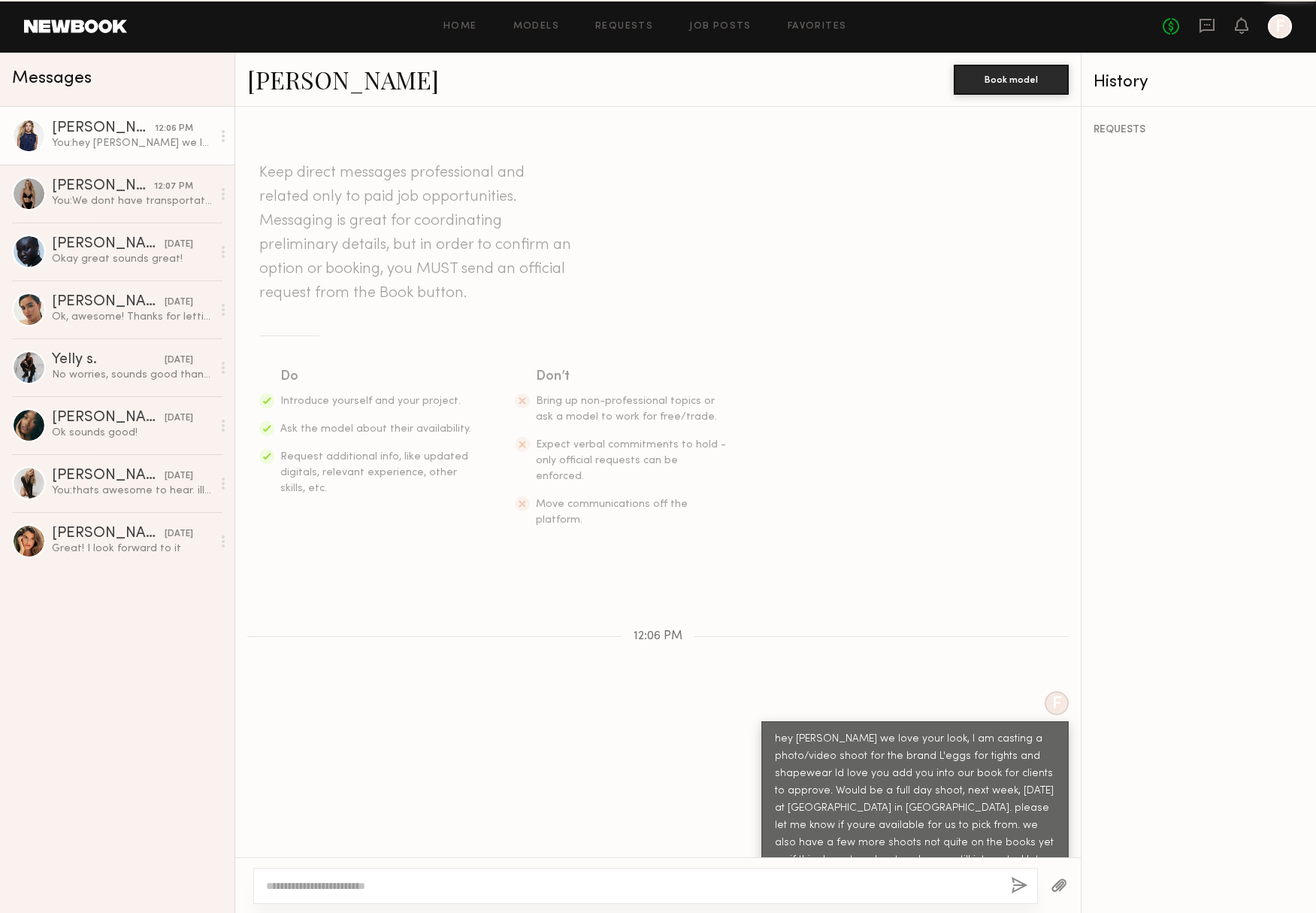
scroll to position [10, 0]
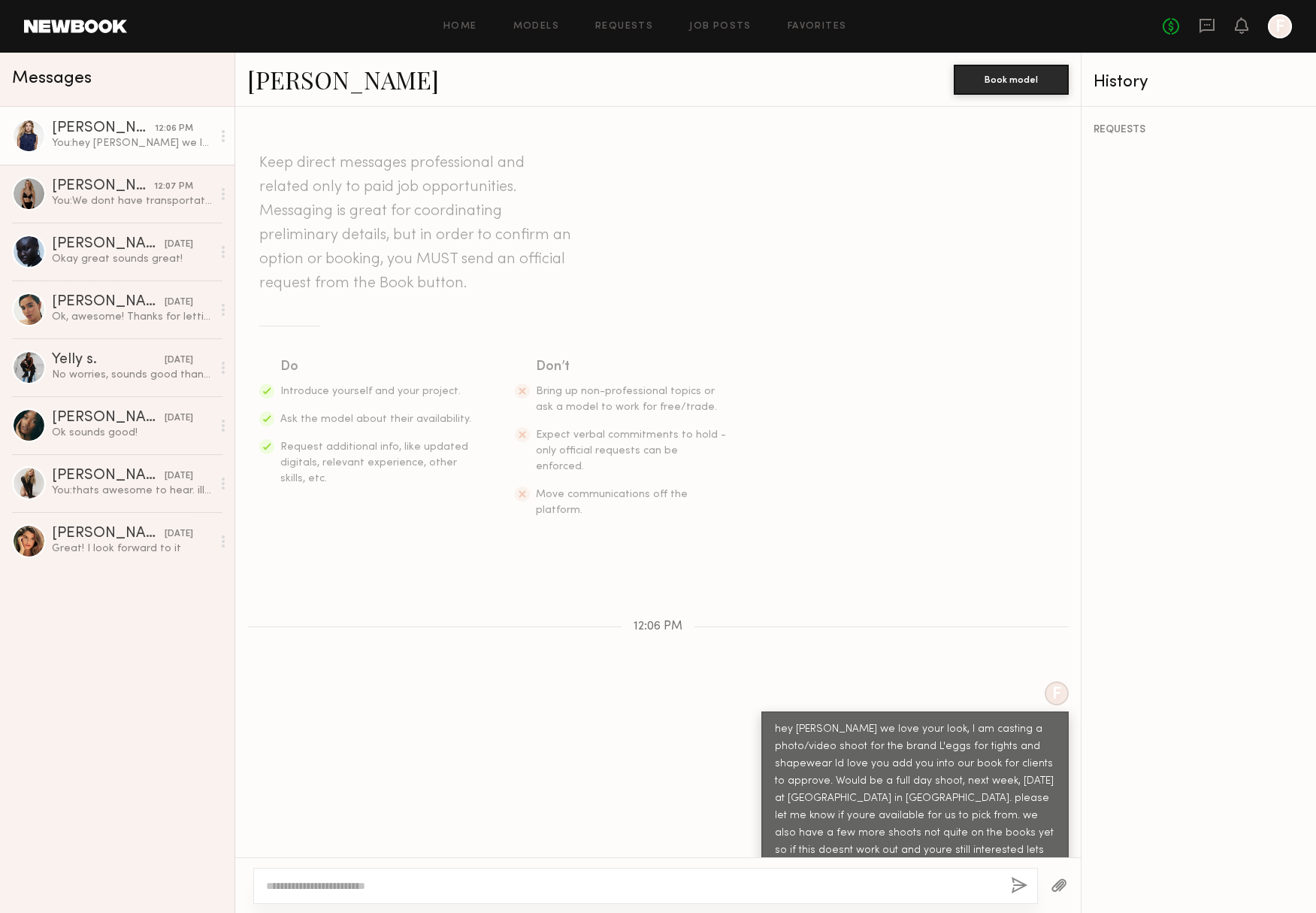
click at [269, 82] on link "[PERSON_NAME]" at bounding box center [343, 79] width 191 height 33
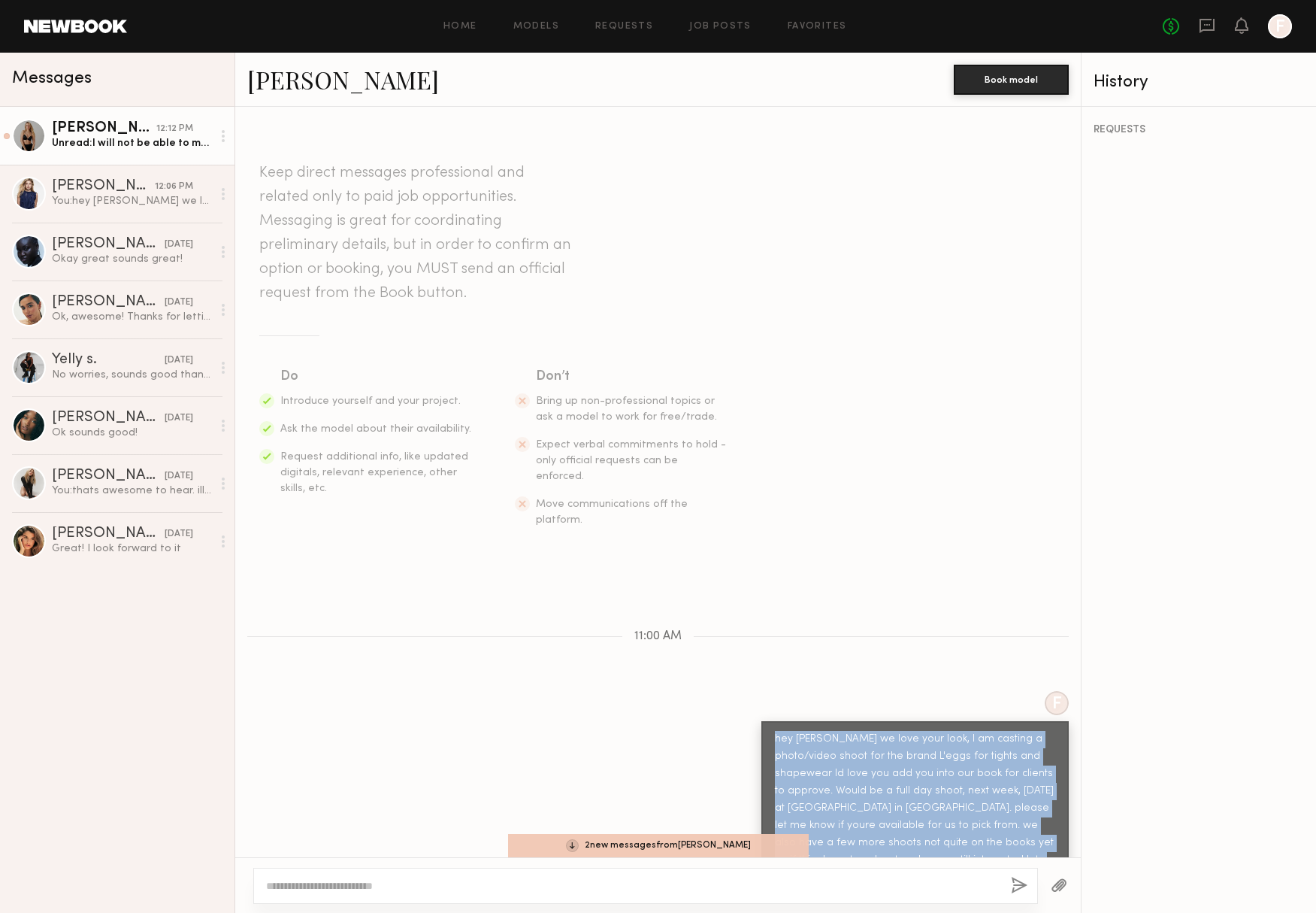
scroll to position [385, 0]
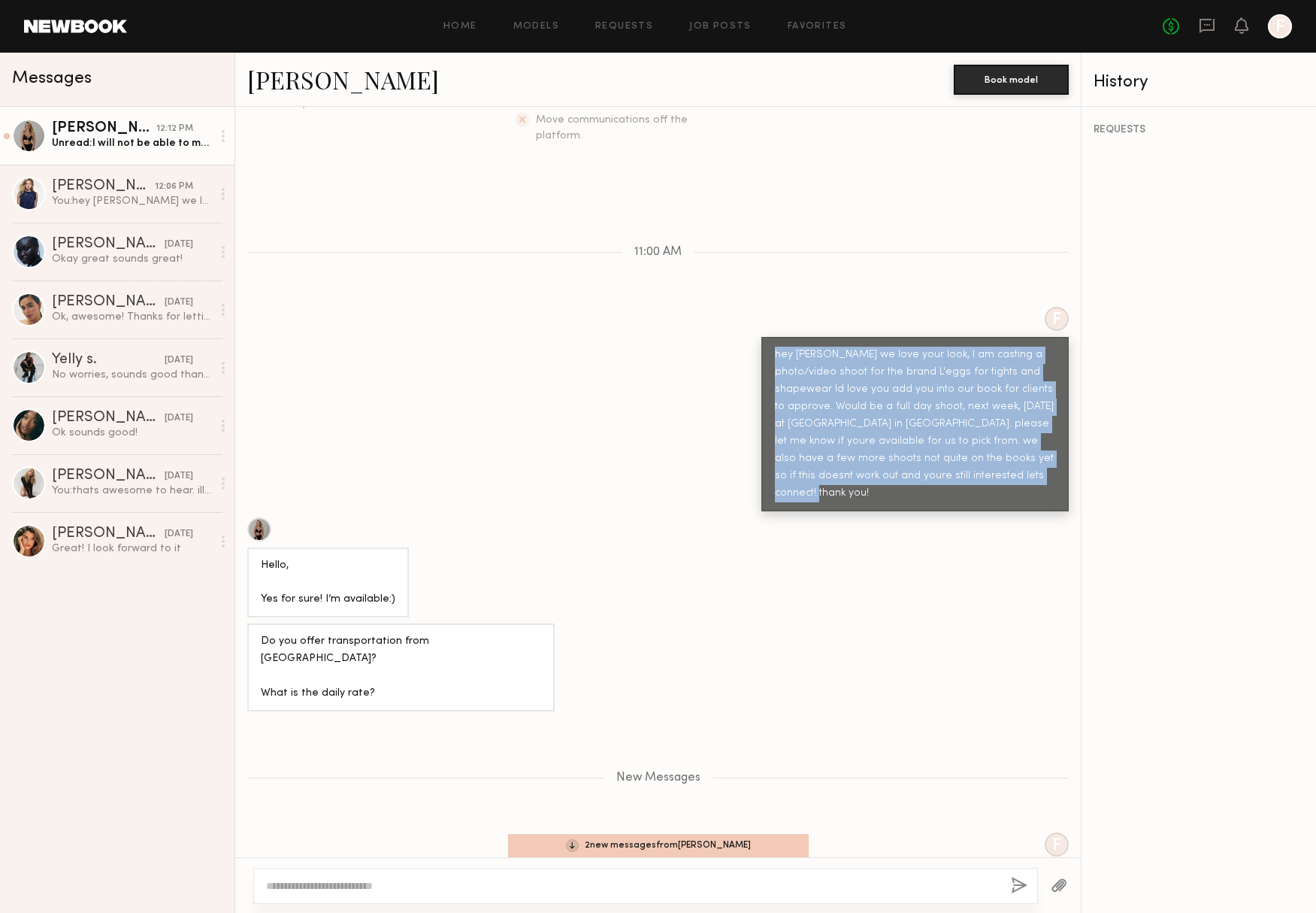
click at [112, 154] on link "Karolina N. 12:12 PM Unread: I will not be able to make it" at bounding box center [117, 135] width 235 height 58
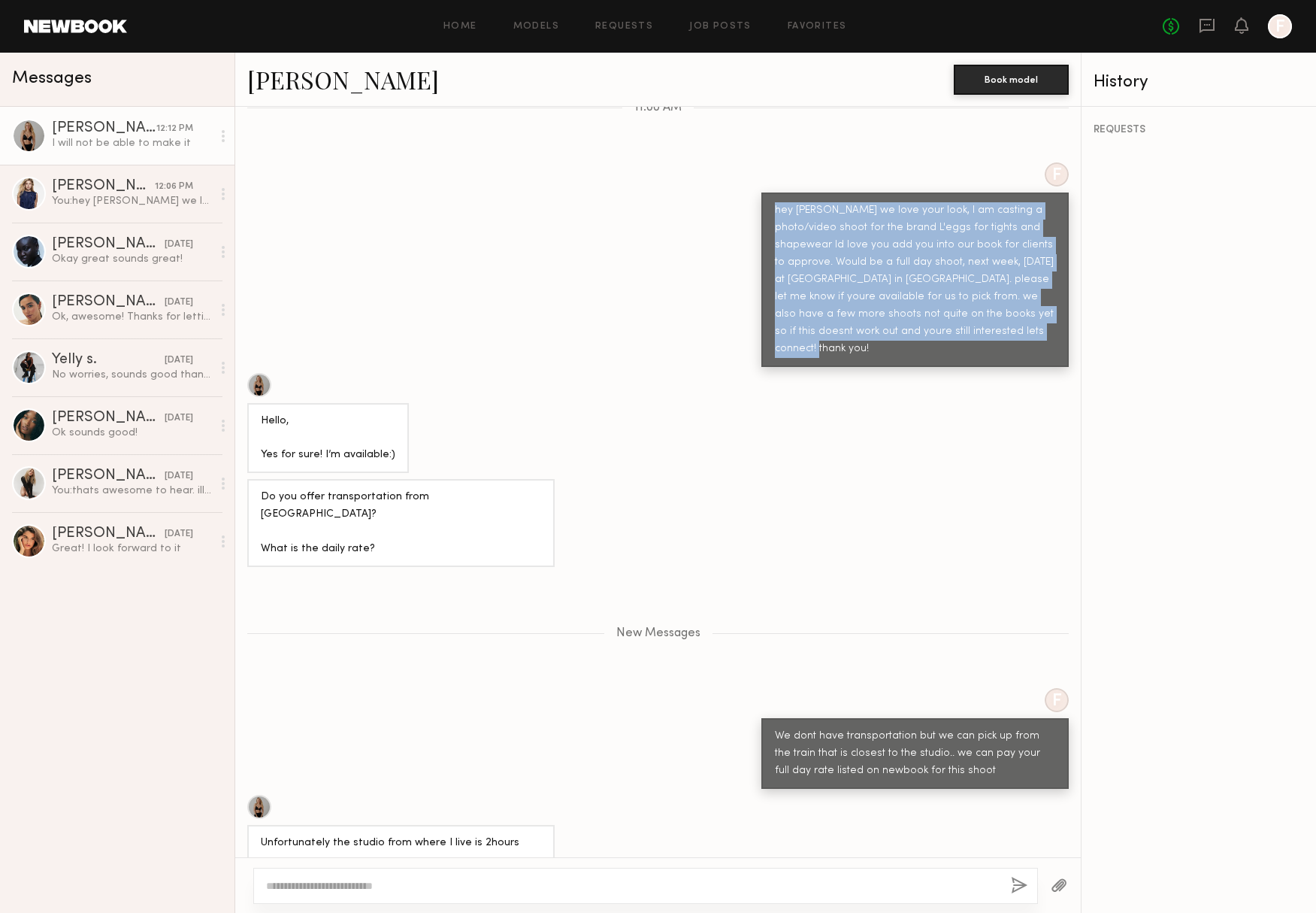
click at [260, 795] on div at bounding box center [259, 807] width 24 height 24
click at [226, 137] on div at bounding box center [223, 136] width 23 height 31
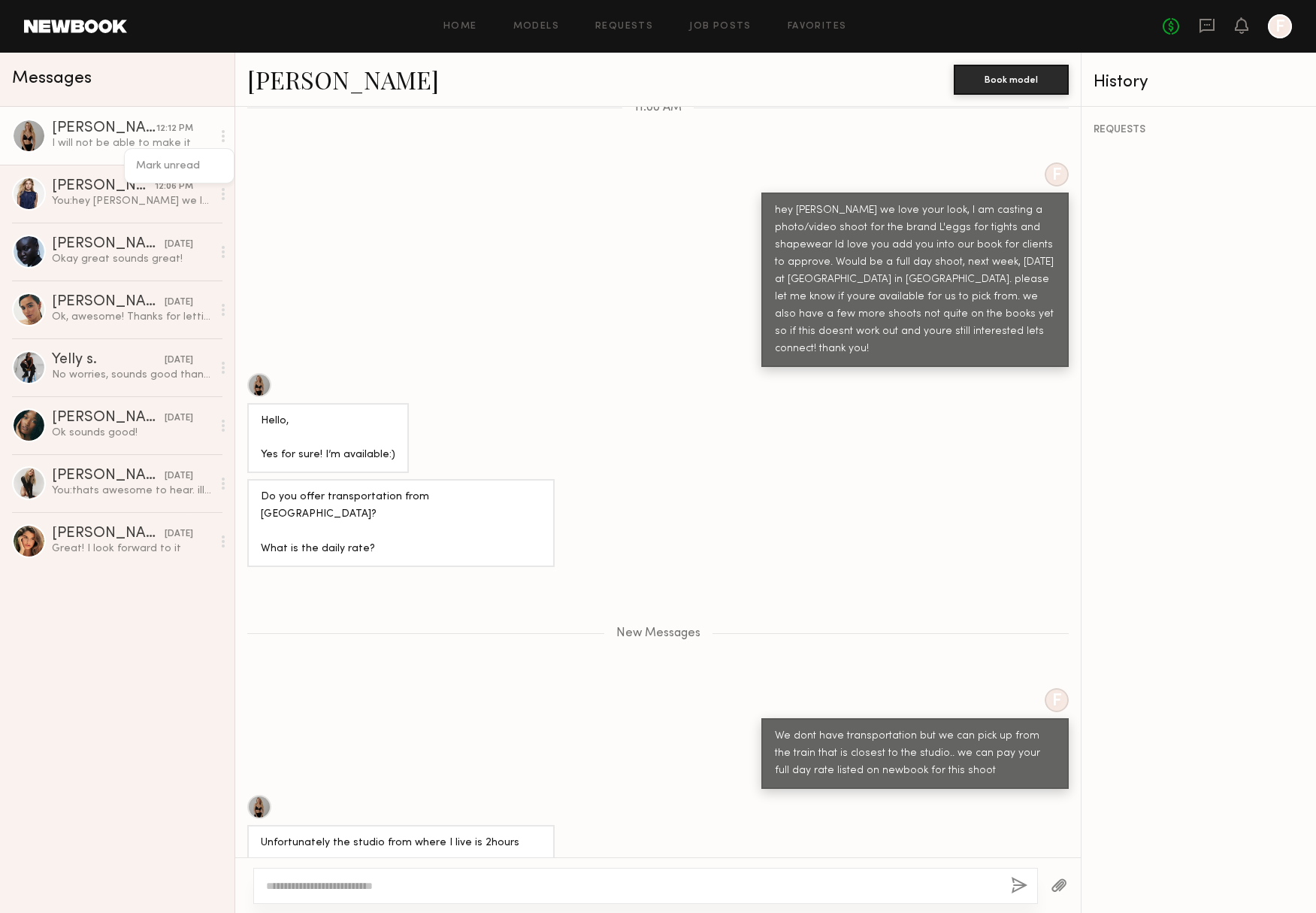
click at [470, 698] on div "F We dont have transportation but we can pick up from the train that is closest…" at bounding box center [658, 738] width 846 height 101
click at [224, 141] on icon at bounding box center [223, 136] width 3 height 12
click at [247, 134] on div "Keep direct messages professional and related only to paid job opportunities. M…" at bounding box center [658, 481] width 846 height 750
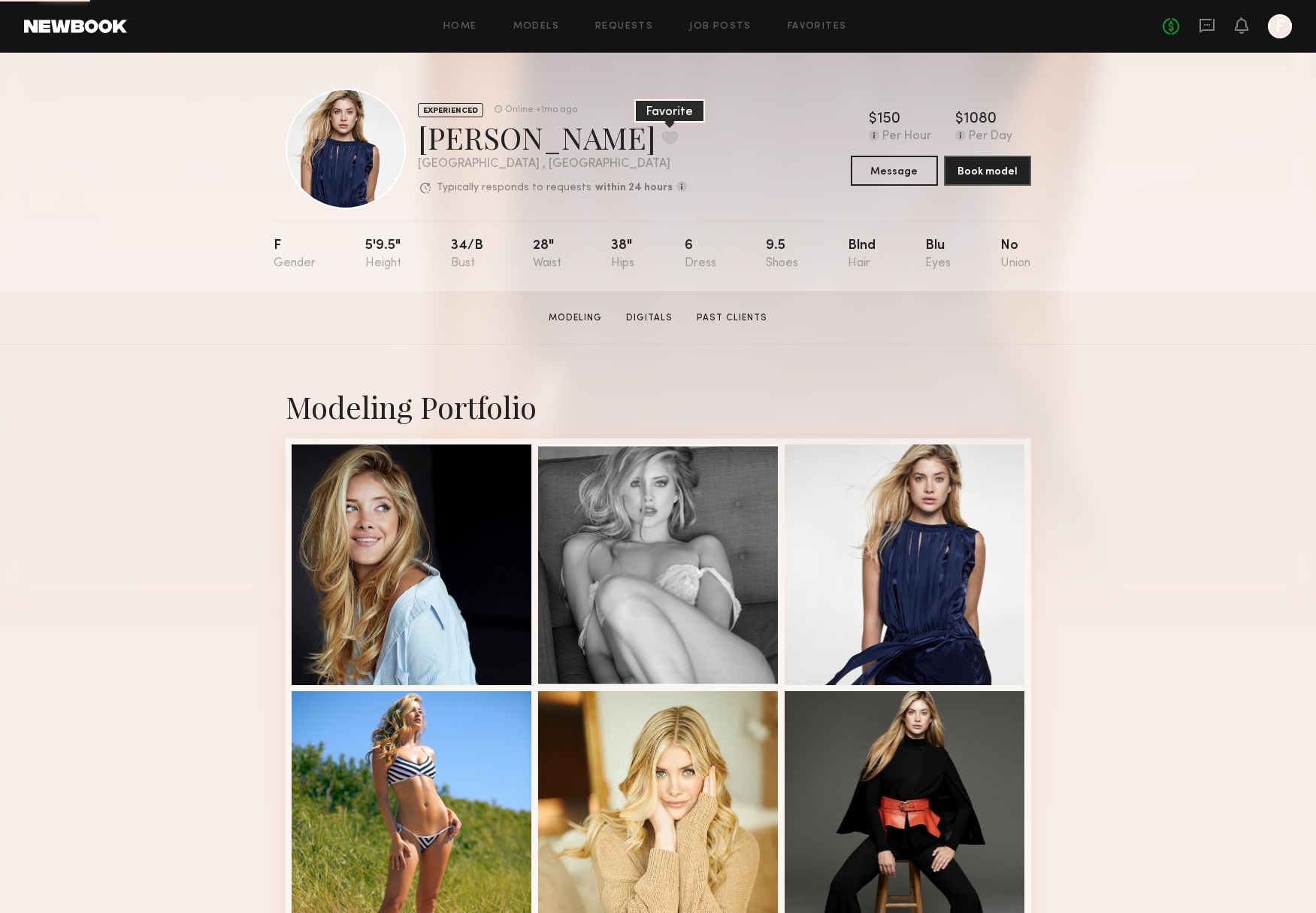
click at [662, 141] on button at bounding box center [670, 138] width 16 height 14
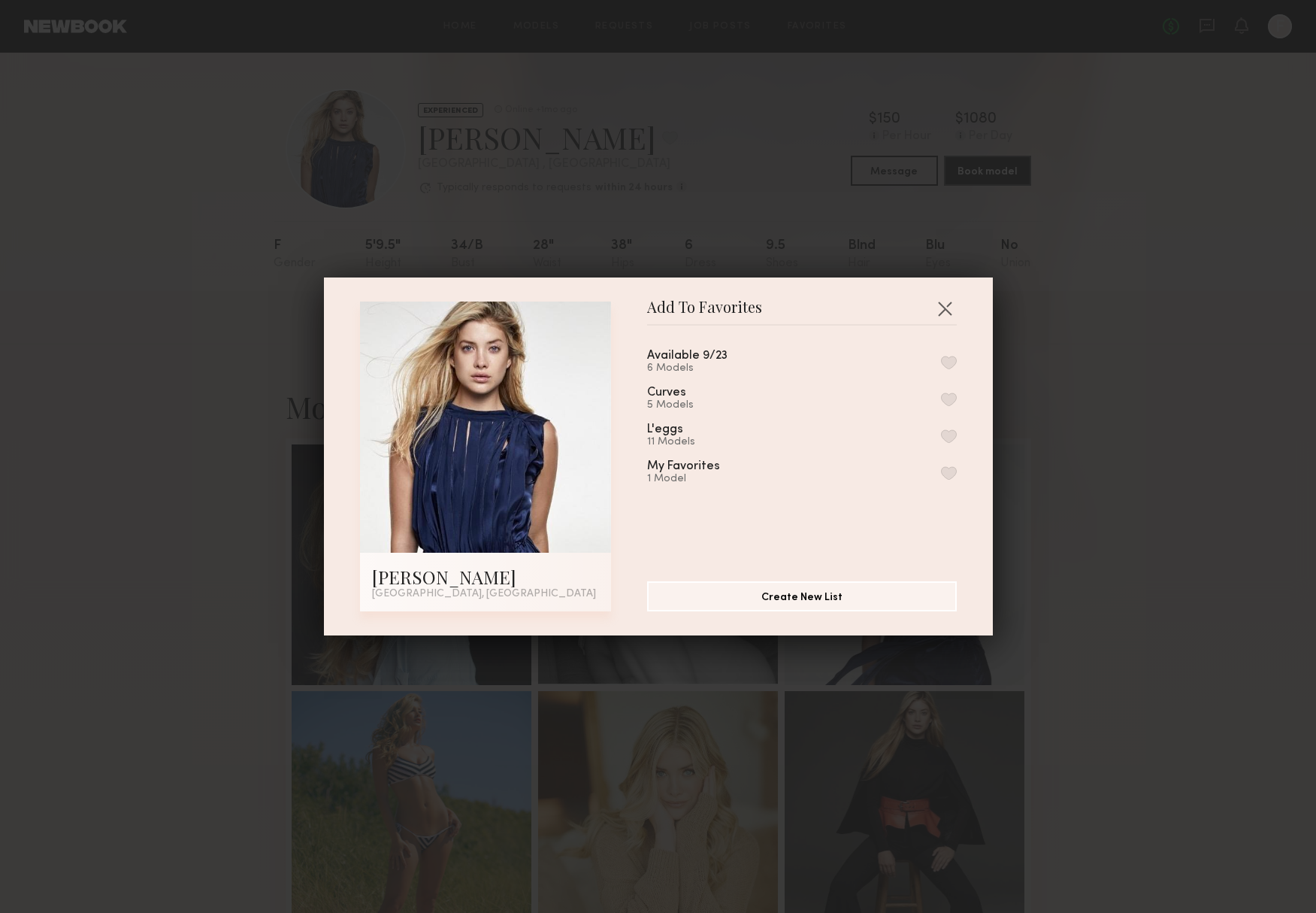
drag, startPoint x: 943, startPoint y: 435, endPoint x: 954, endPoint y: 363, distance: 72.8
click at [942, 435] on button "button" at bounding box center [949, 436] width 16 height 14
click at [944, 309] on button "button" at bounding box center [944, 308] width 24 height 24
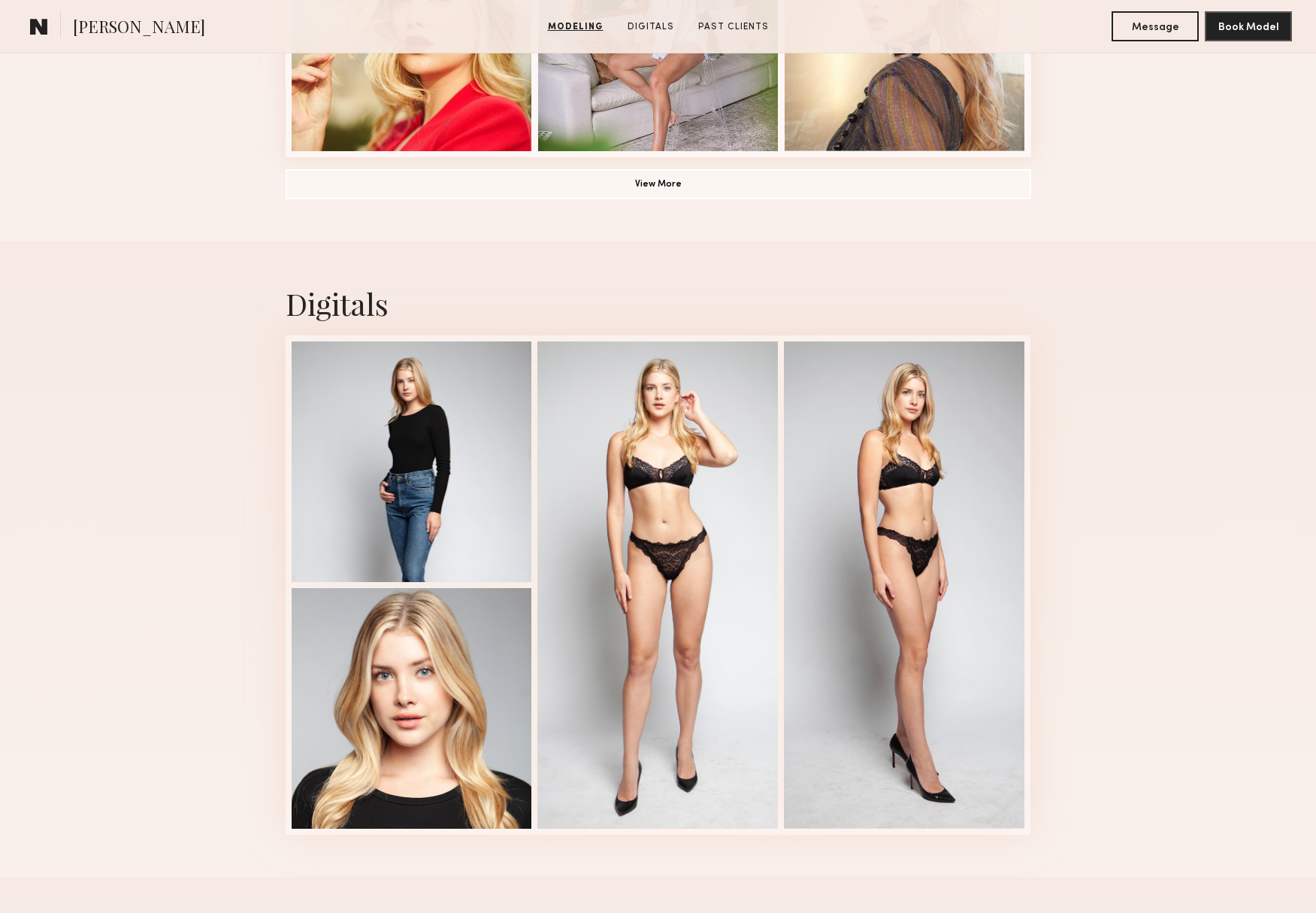
scroll to position [1308, 0]
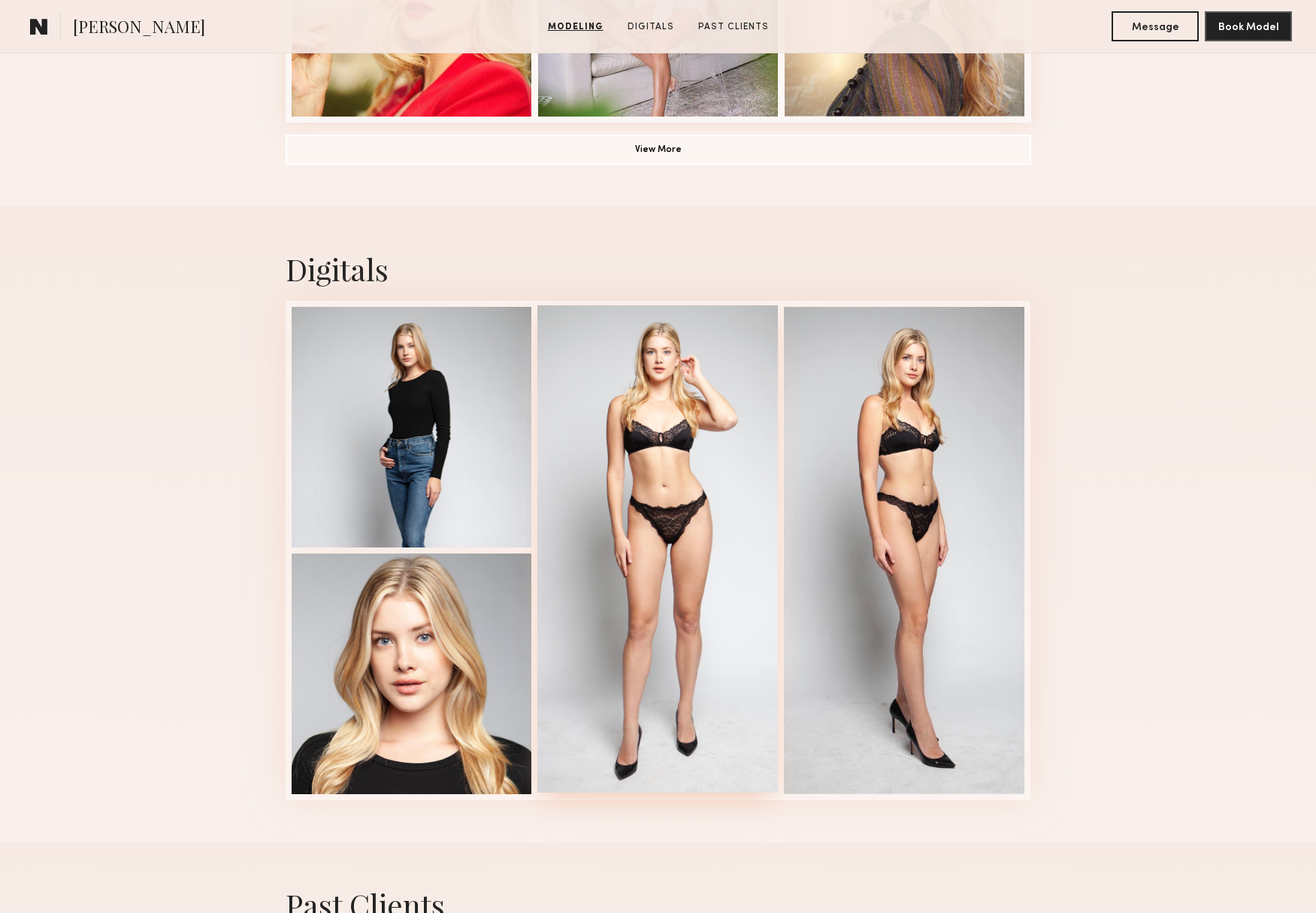
click at [619, 426] on div at bounding box center [658, 549] width 241 height 487
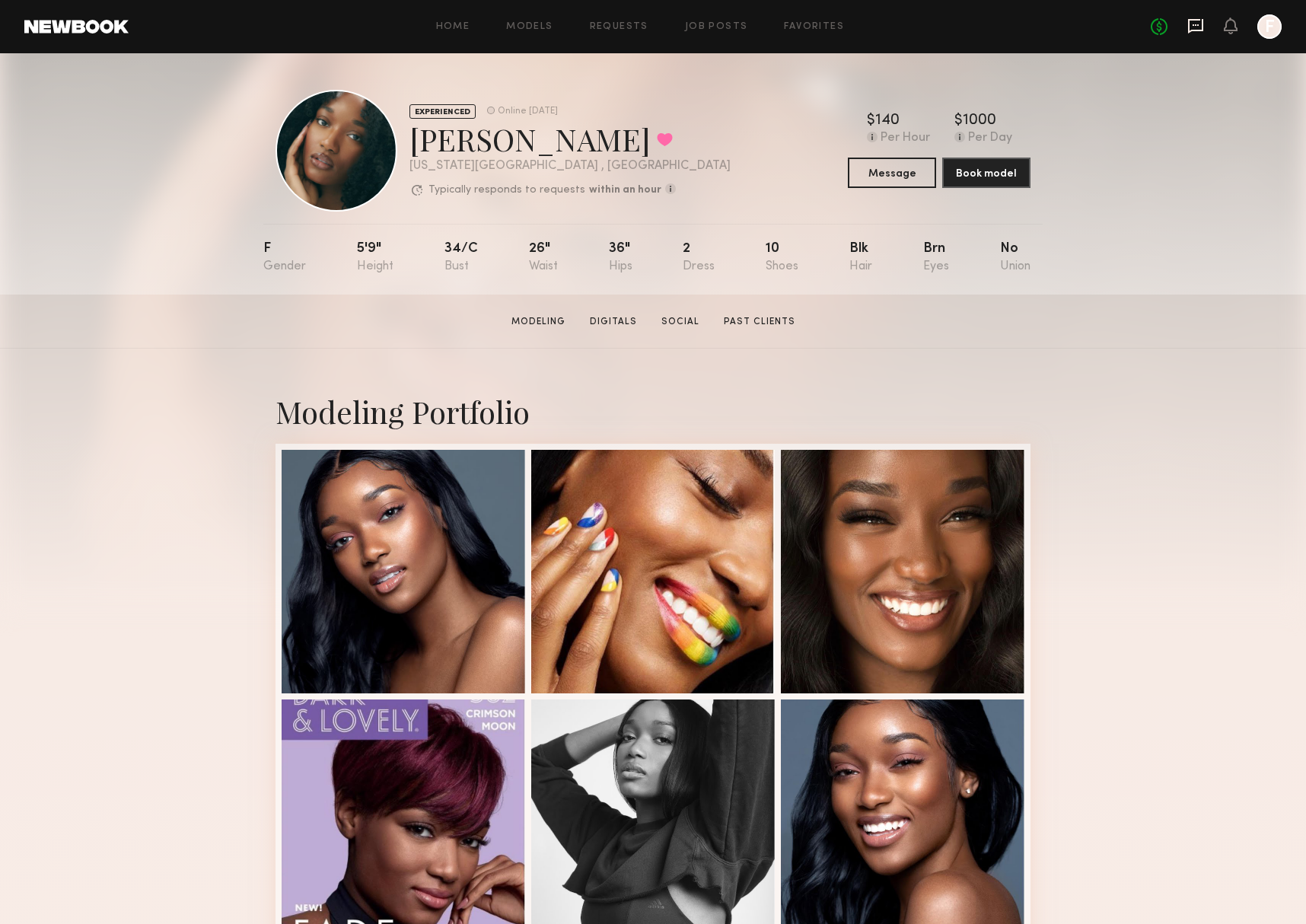
click at [1196, 34] on icon at bounding box center [1195, 26] width 17 height 17
